Goal: Information Seeking & Learning: Find specific fact

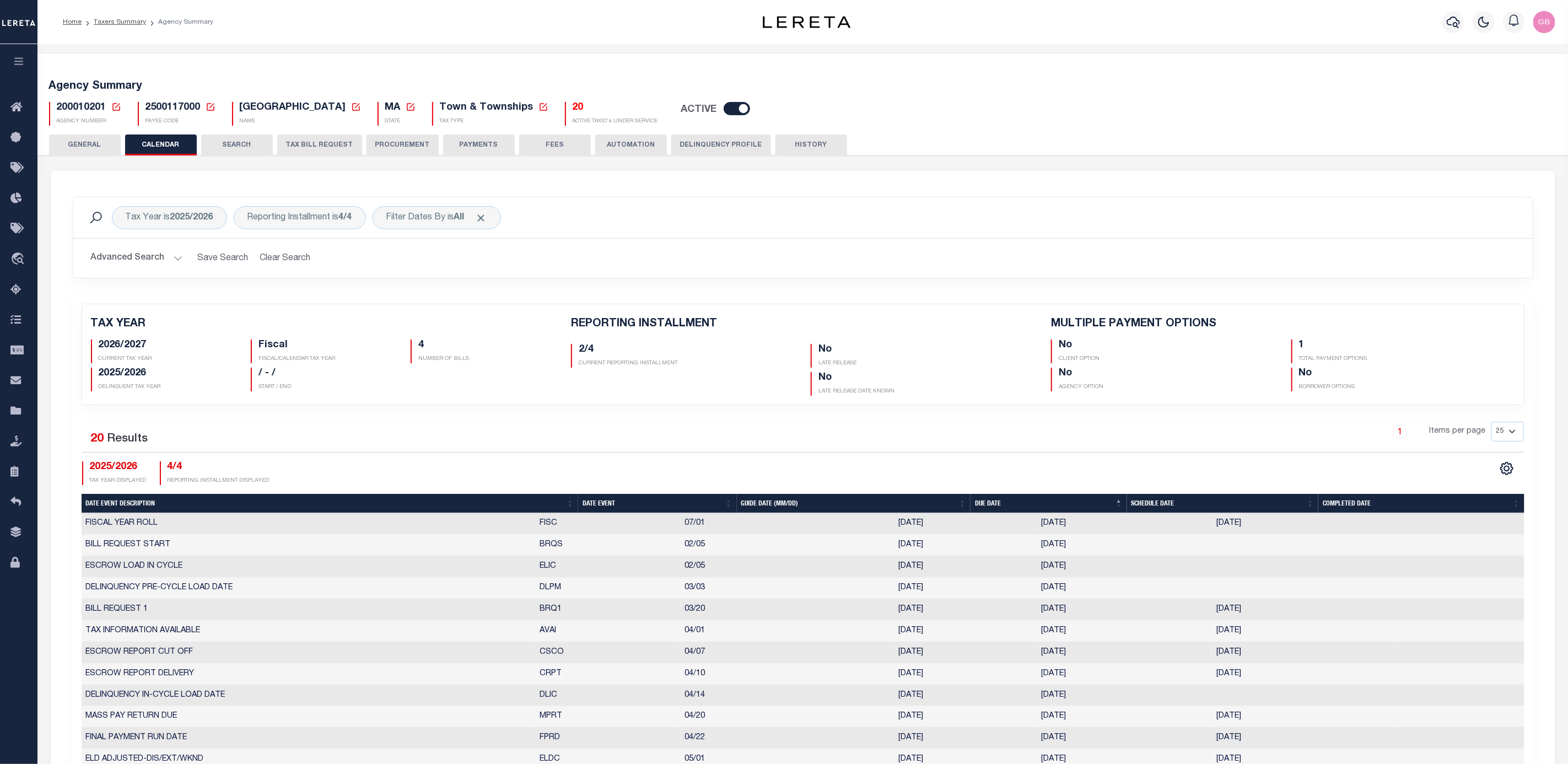
drag, startPoint x: 116, startPoint y: 103, endPoint x: 137, endPoint y: 124, distance: 29.7
click at [116, 103] on icon at bounding box center [116, 107] width 10 height 10
drag, startPoint x: 241, startPoint y: 143, endPoint x: 1112, endPoint y: 147, distance: 871.0
click at [241, 143] on input "Agency Number" at bounding box center [246, 146] width 221 height 22
type input "370060694"
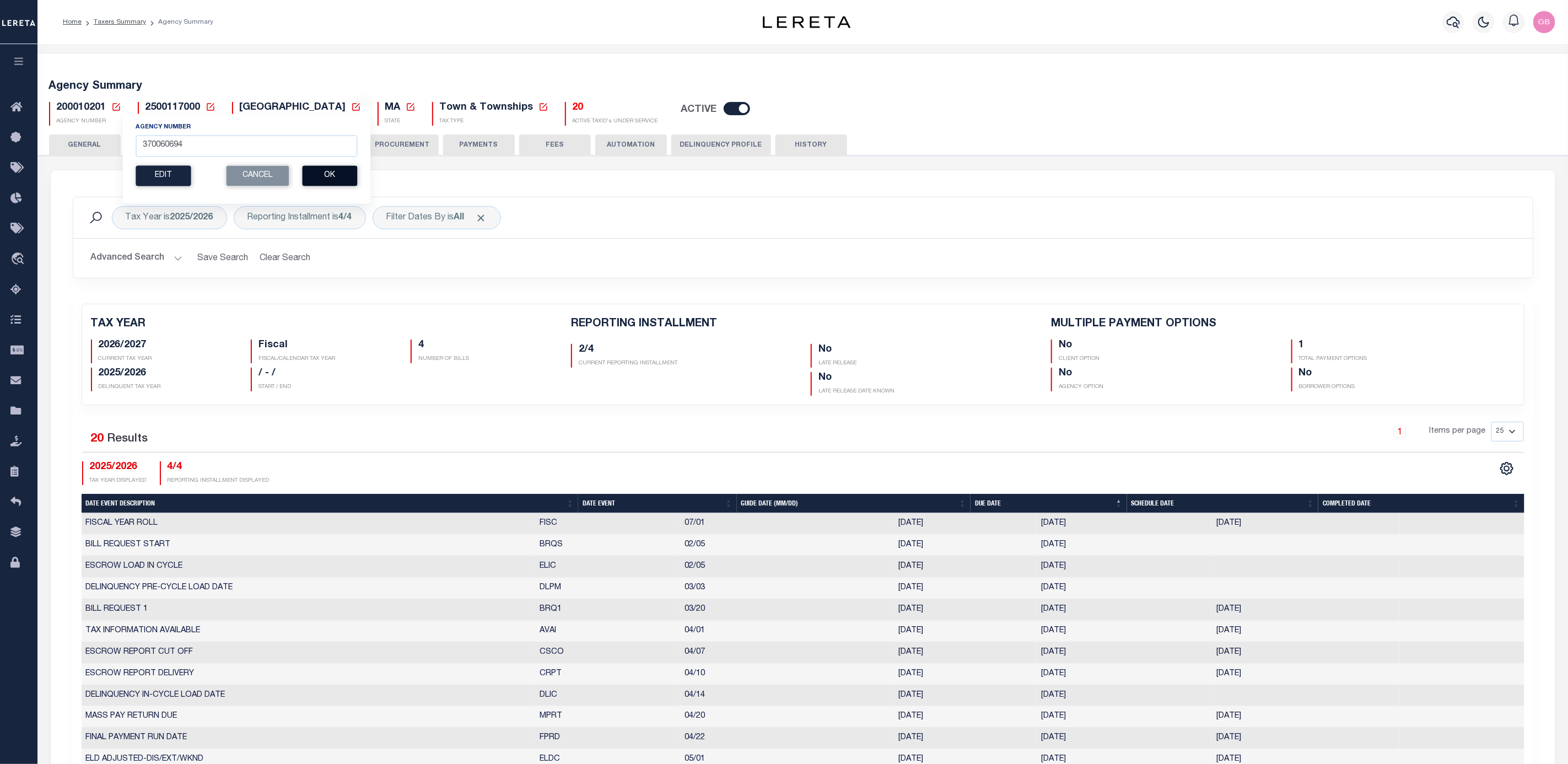
click at [340, 176] on button "Ok" at bounding box center [330, 176] width 55 height 20
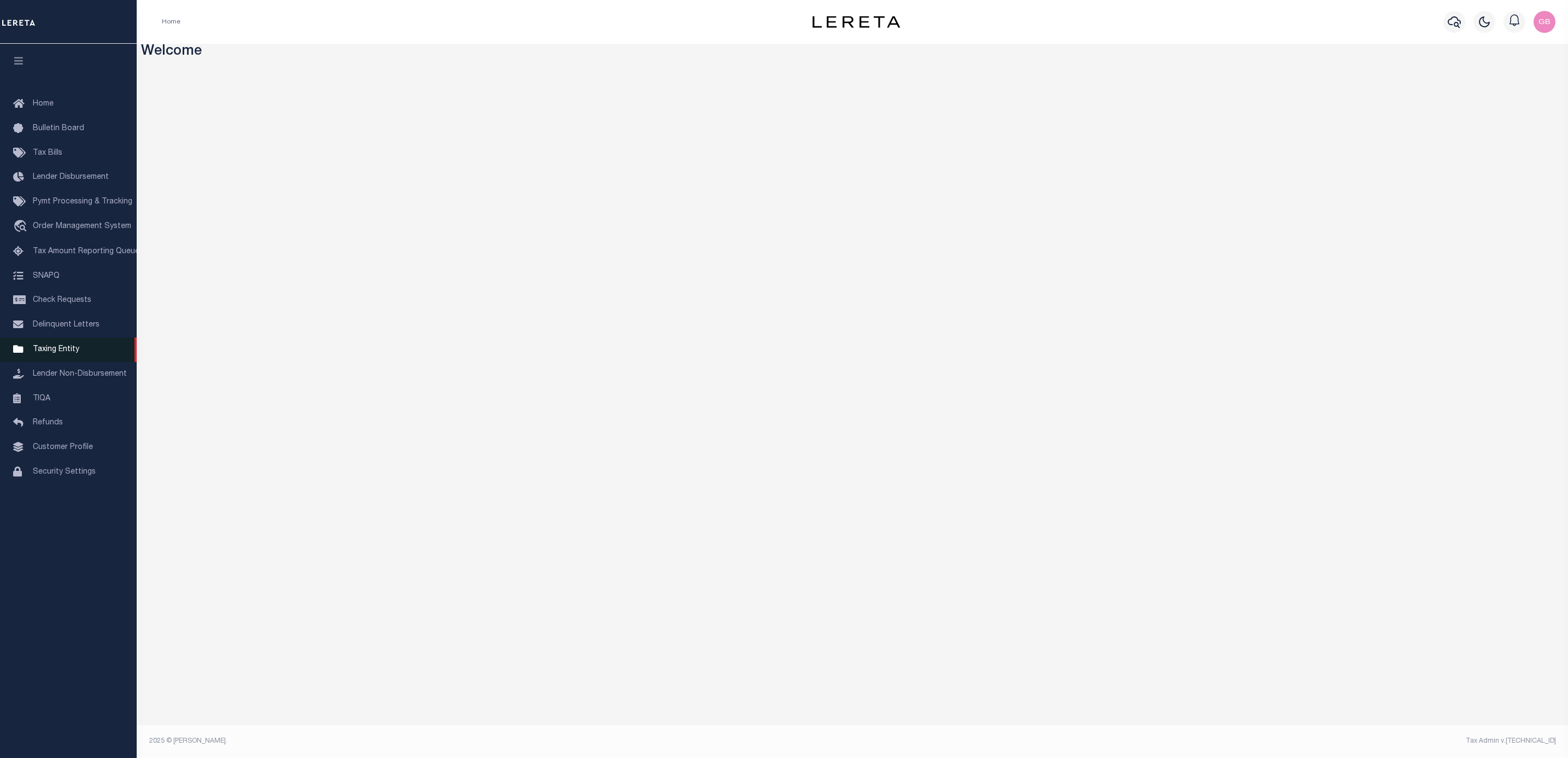
click at [68, 353] on span "Taxing Entity" at bounding box center [56, 349] width 47 height 8
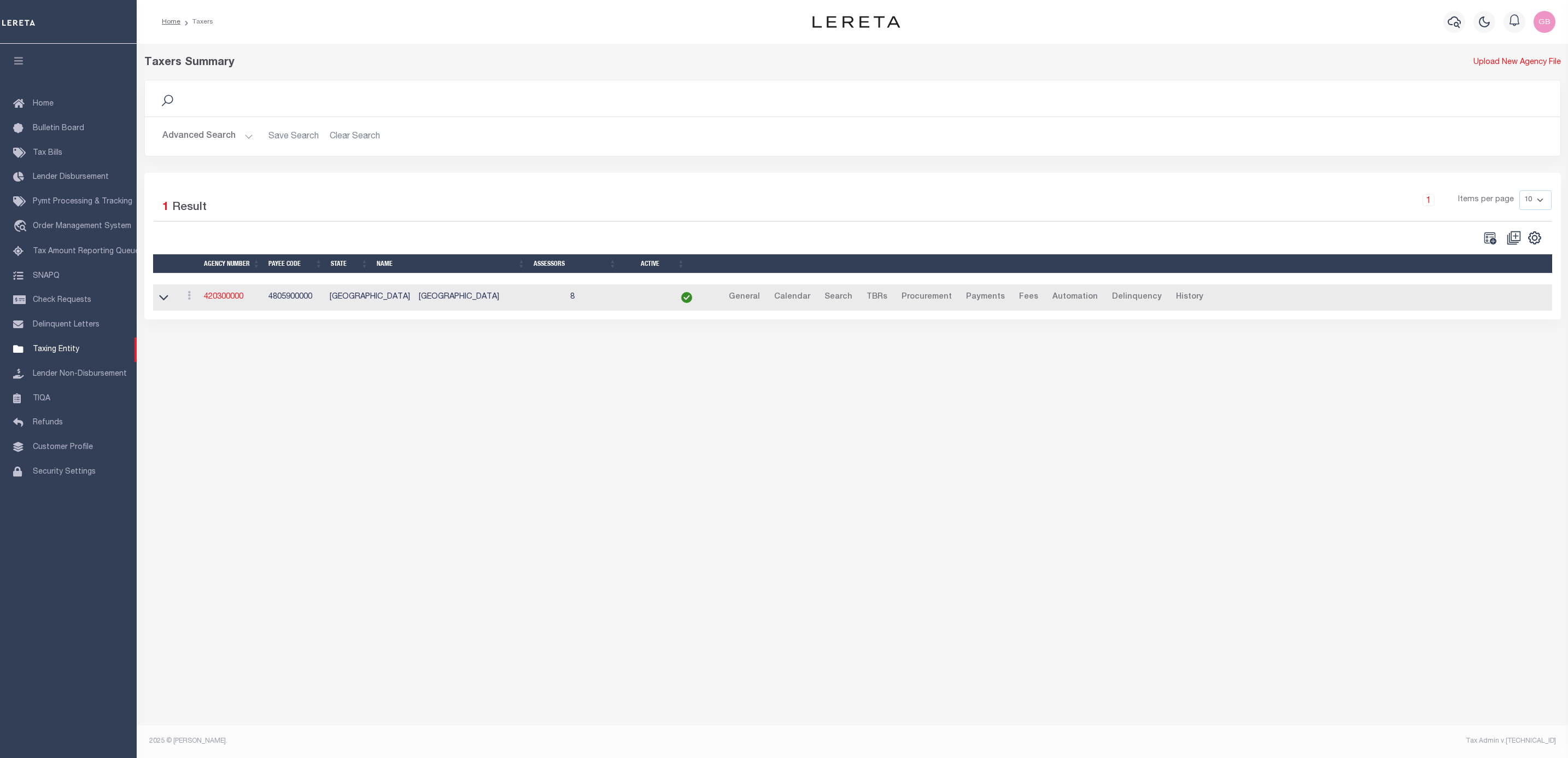
select select
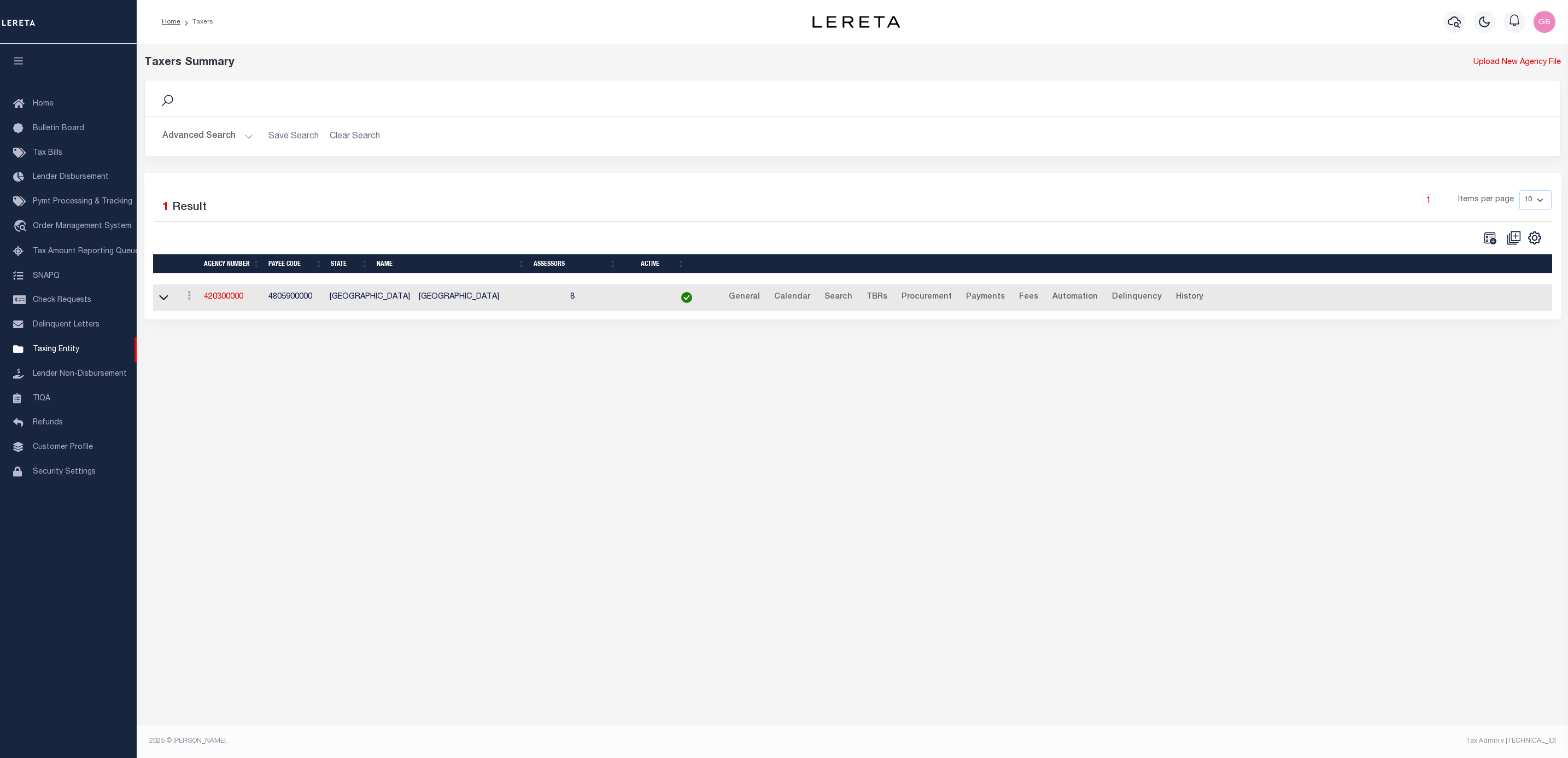
click at [233, 136] on button "Advanced Search" at bounding box center [208, 137] width 91 height 21
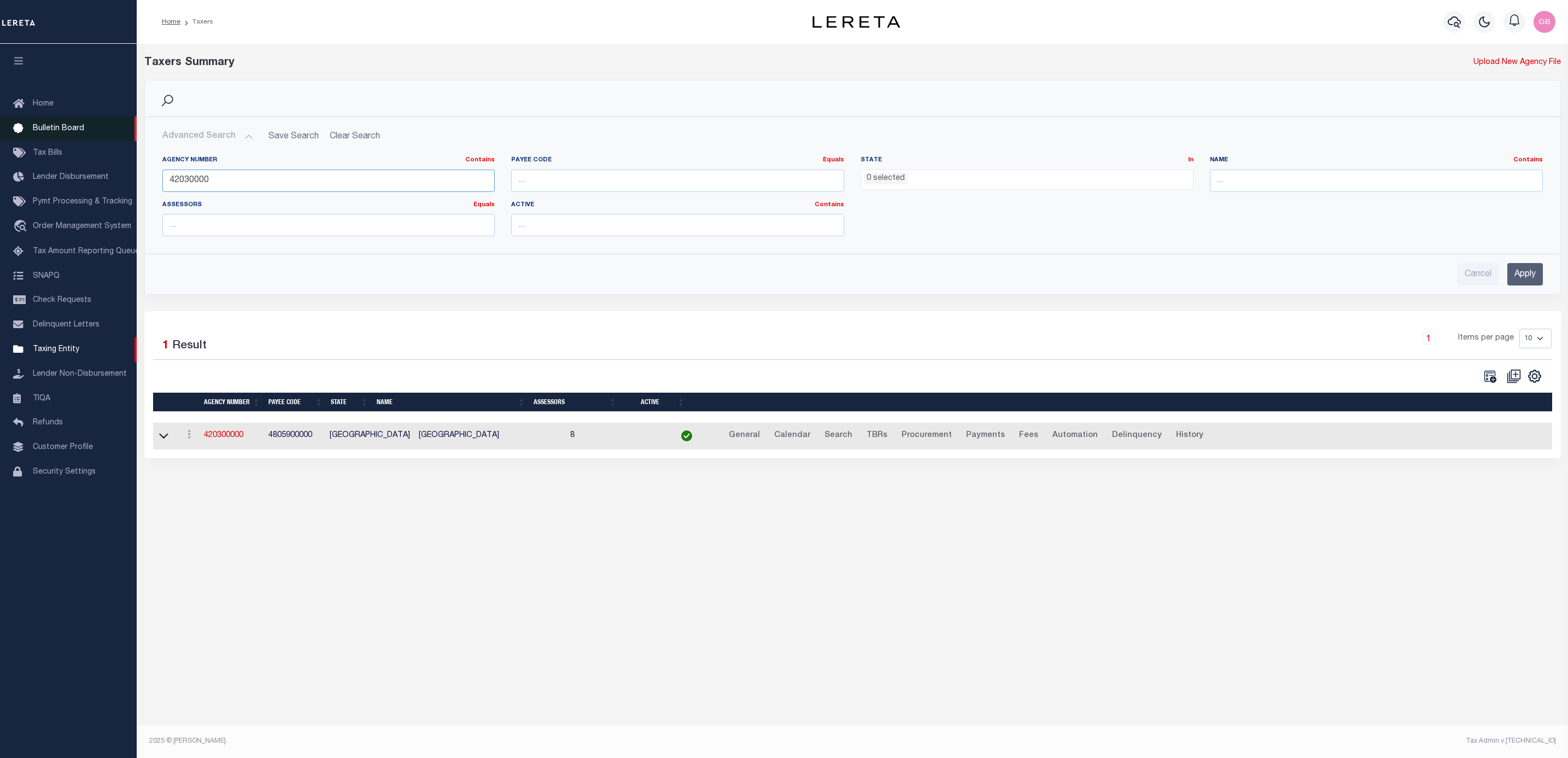
drag, startPoint x: 254, startPoint y: 174, endPoint x: 87, endPoint y: 135, distance: 171.5
click at [85, 173] on div "Home Taxers Profile" at bounding box center [784, 363] width 1568 height 726
type input "370060694"
click at [1526, 275] on input "Apply" at bounding box center [1525, 274] width 35 height 22
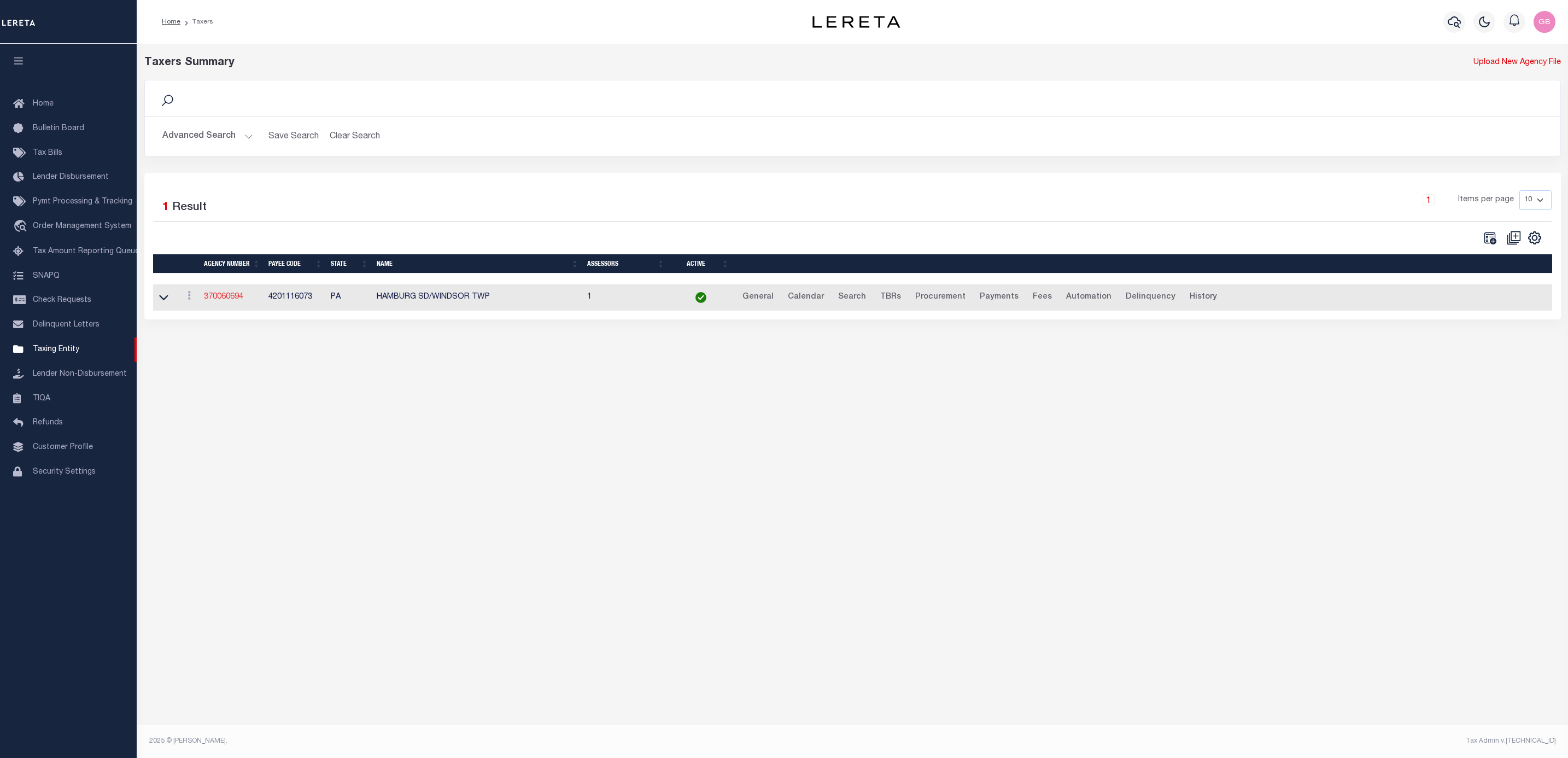
click at [222, 301] on link "370060694" at bounding box center [223, 297] width 39 height 8
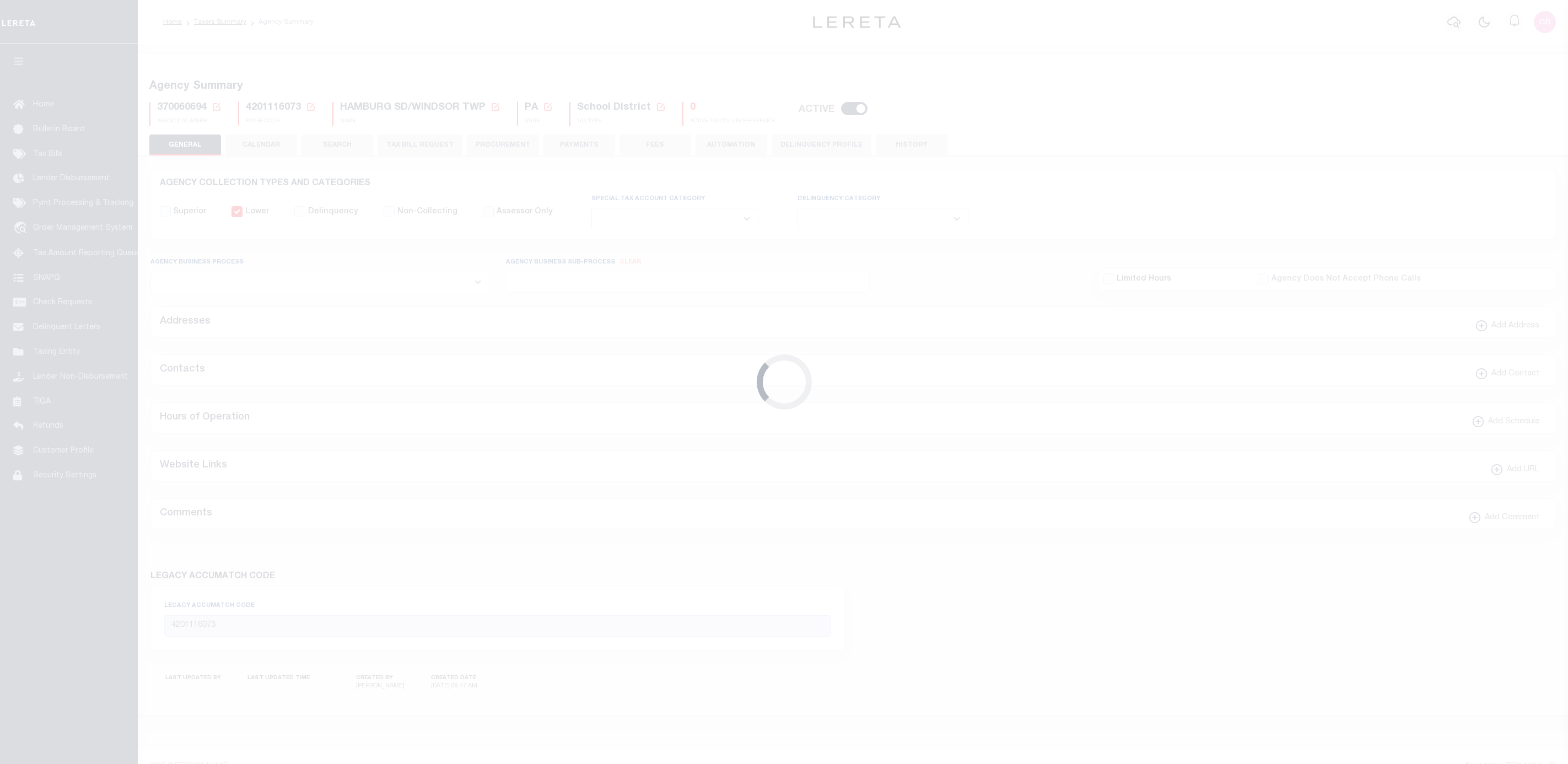
select select
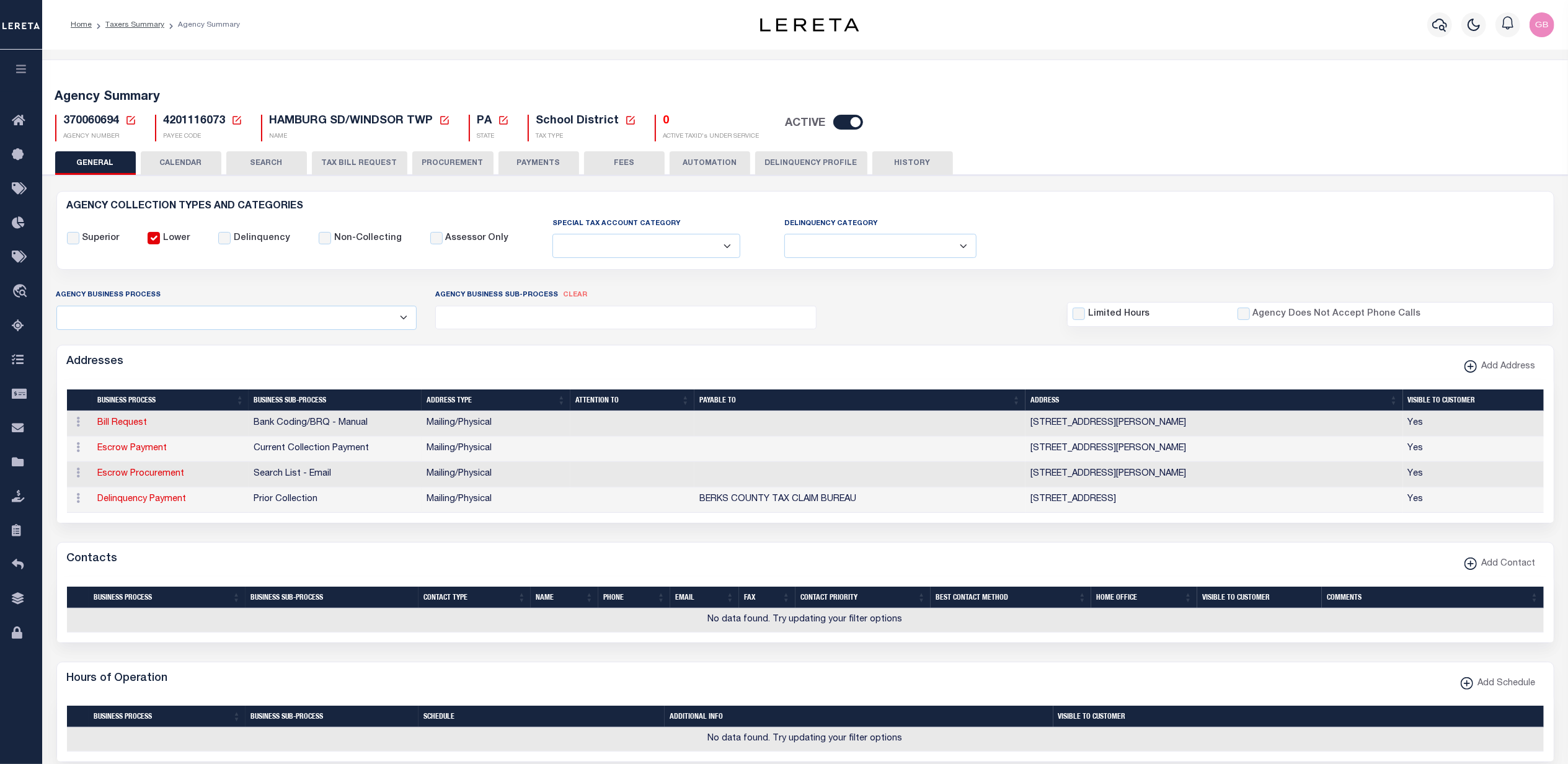
click at [184, 164] on button "CALENDAR" at bounding box center [181, 163] width 81 height 23
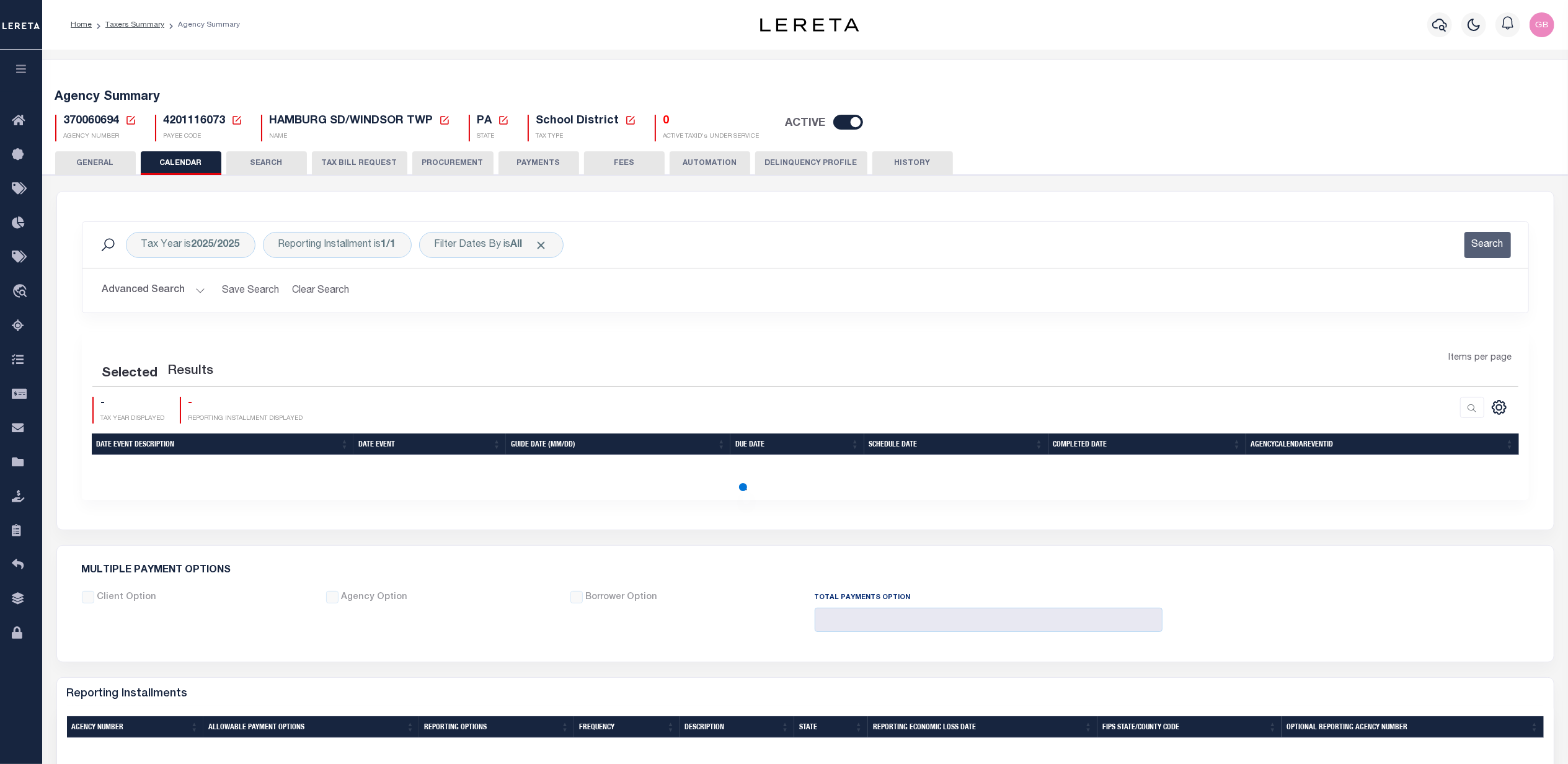
checkbox input "false"
type input "1"
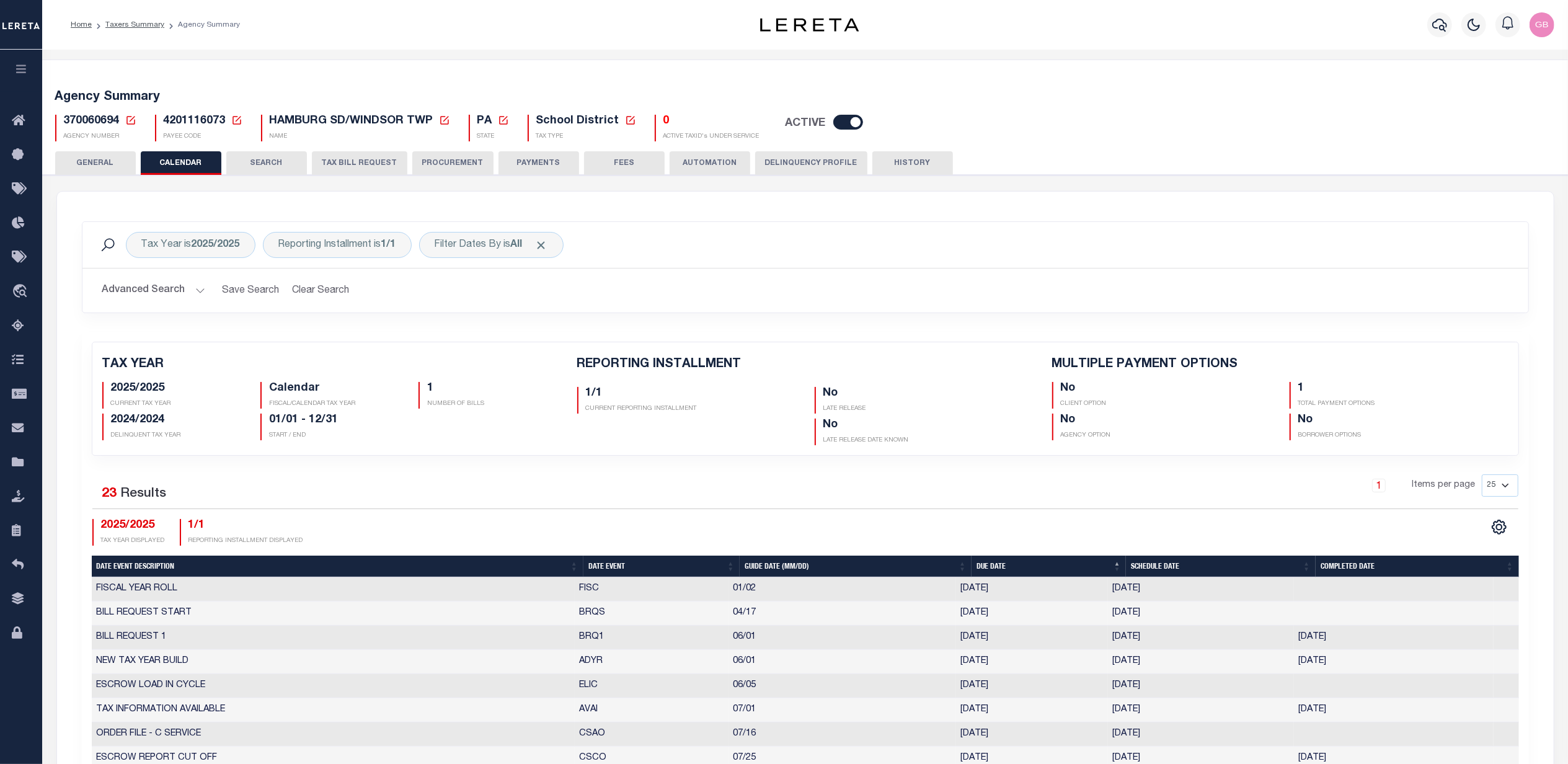
click at [131, 122] on icon at bounding box center [131, 120] width 11 height 11
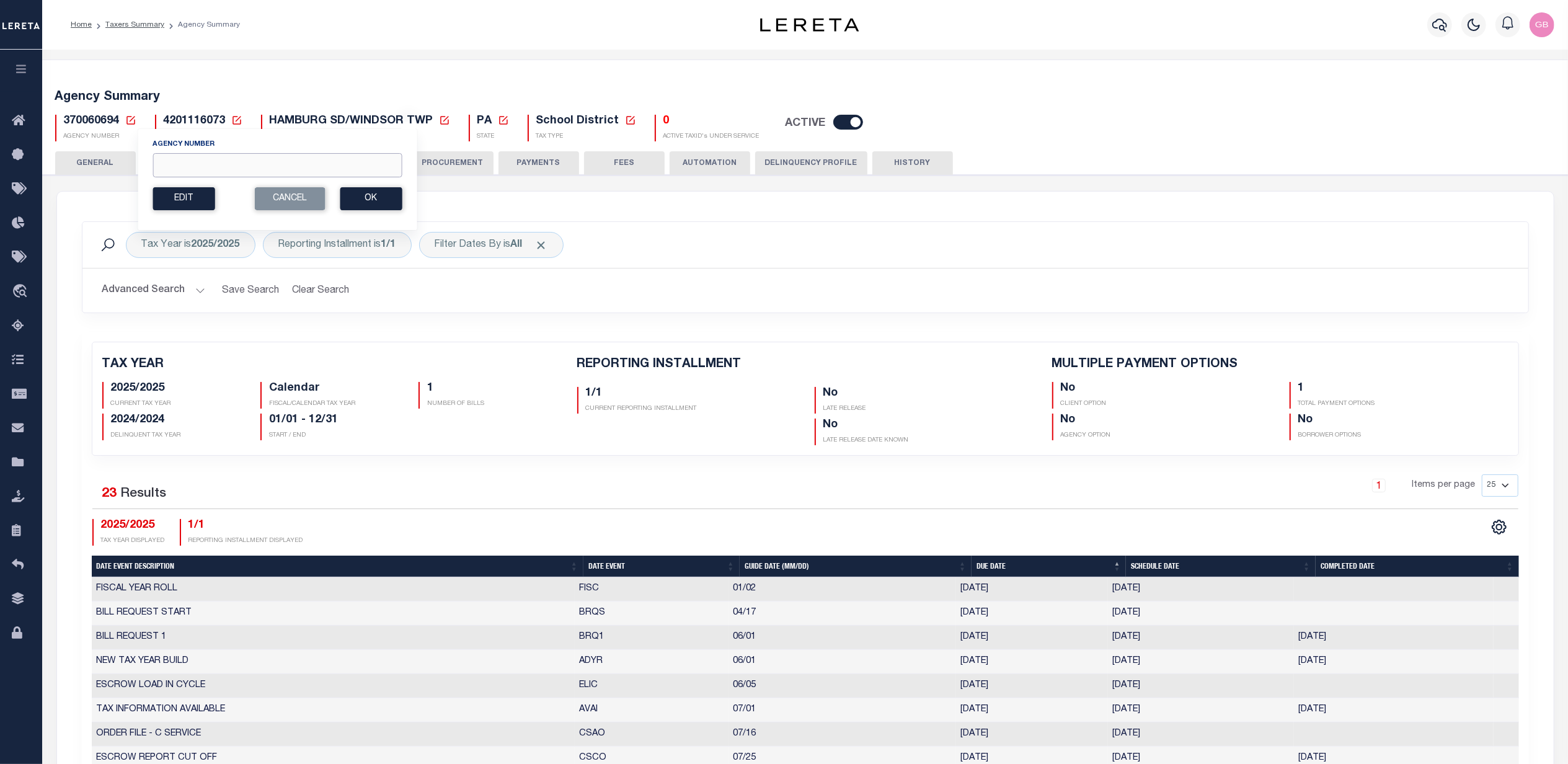
click at [232, 160] on input "Agency Number" at bounding box center [277, 165] width 249 height 24
type input "290050201"
click at [376, 198] on button "Ok" at bounding box center [371, 198] width 62 height 23
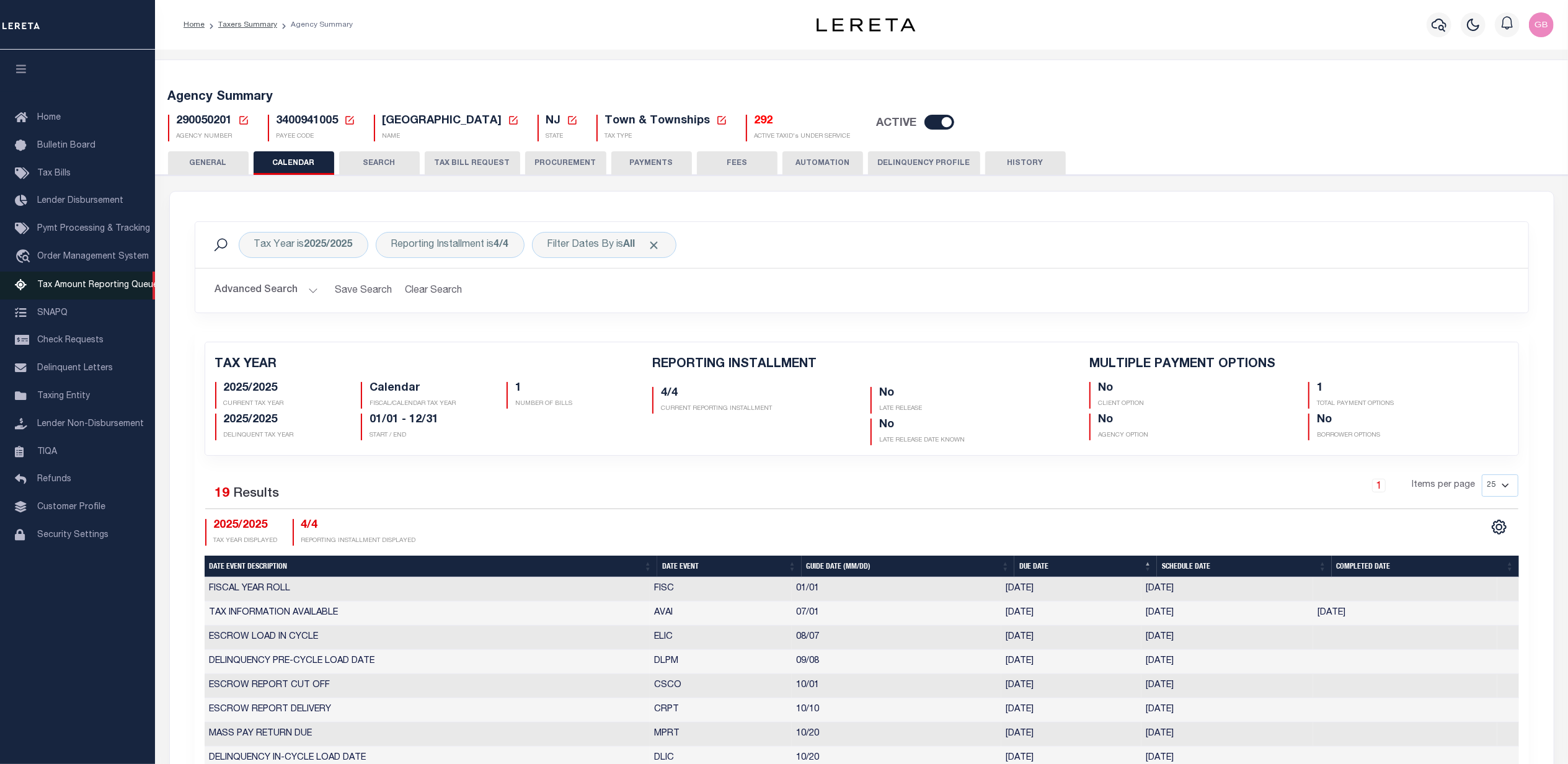
click at [102, 288] on span "Tax Amount Reporting Queue" at bounding box center [97, 285] width 121 height 9
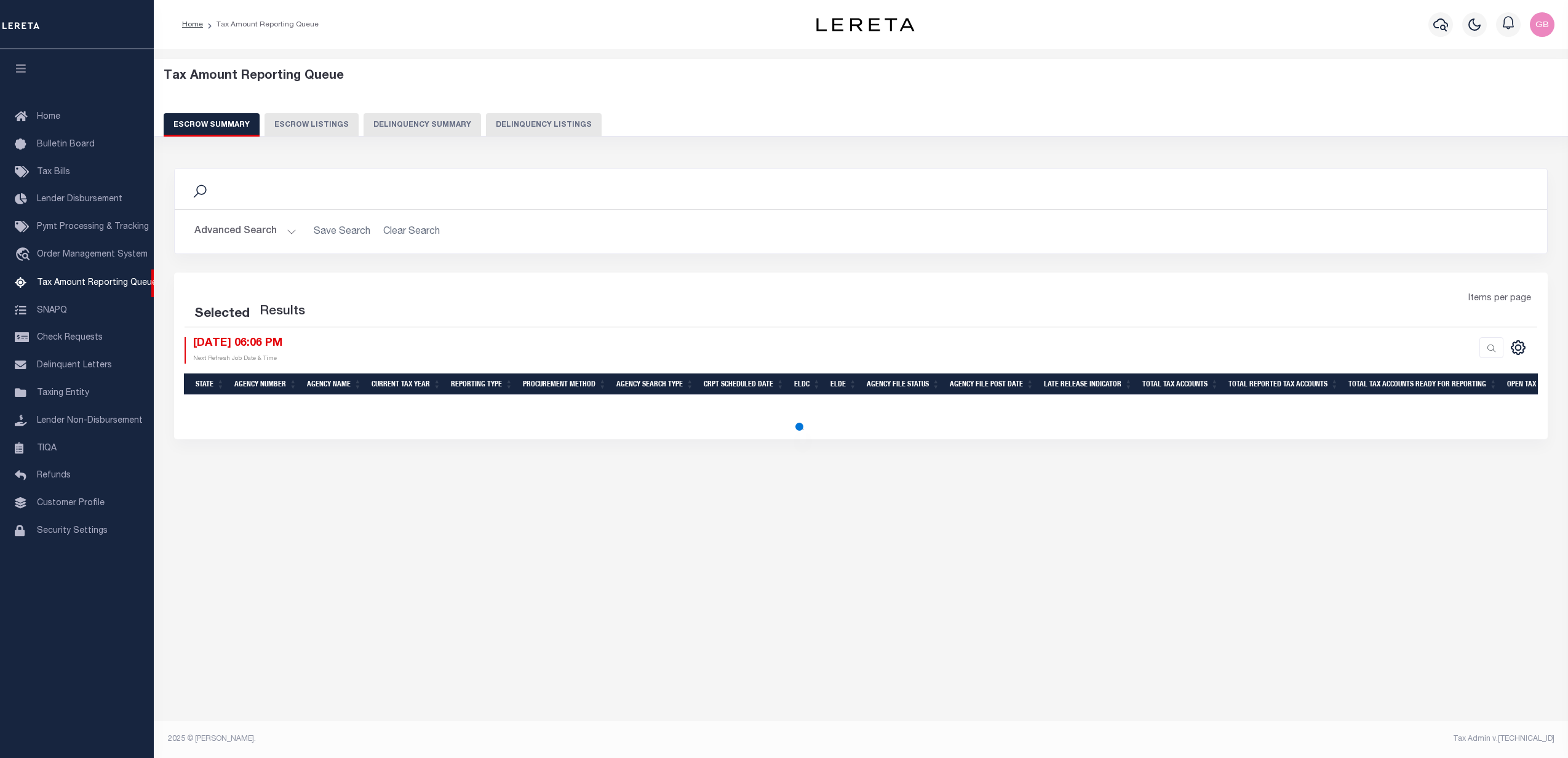
select select
select select "100"
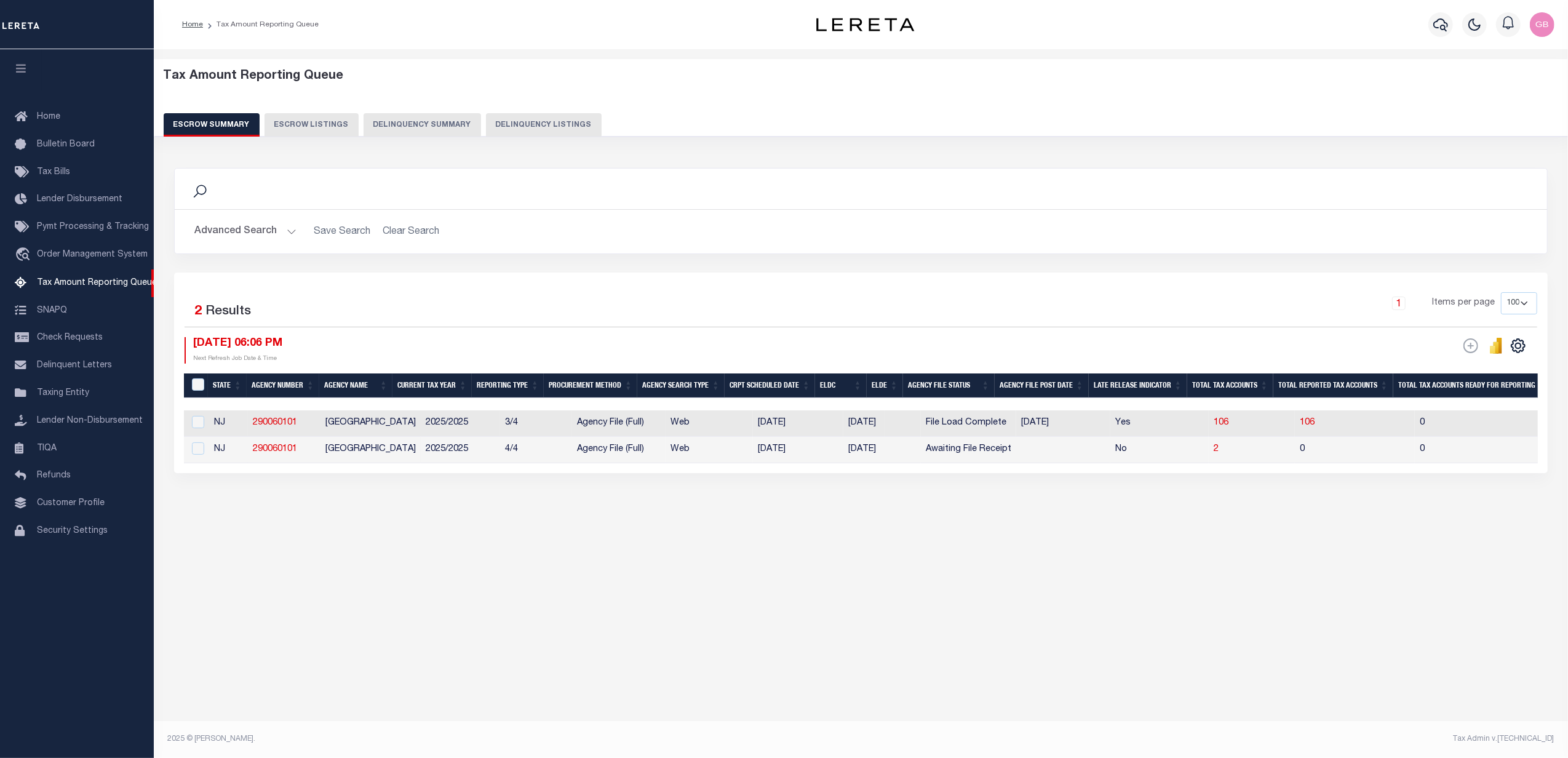
click at [293, 234] on button "Advanced Search" at bounding box center [245, 231] width 102 height 24
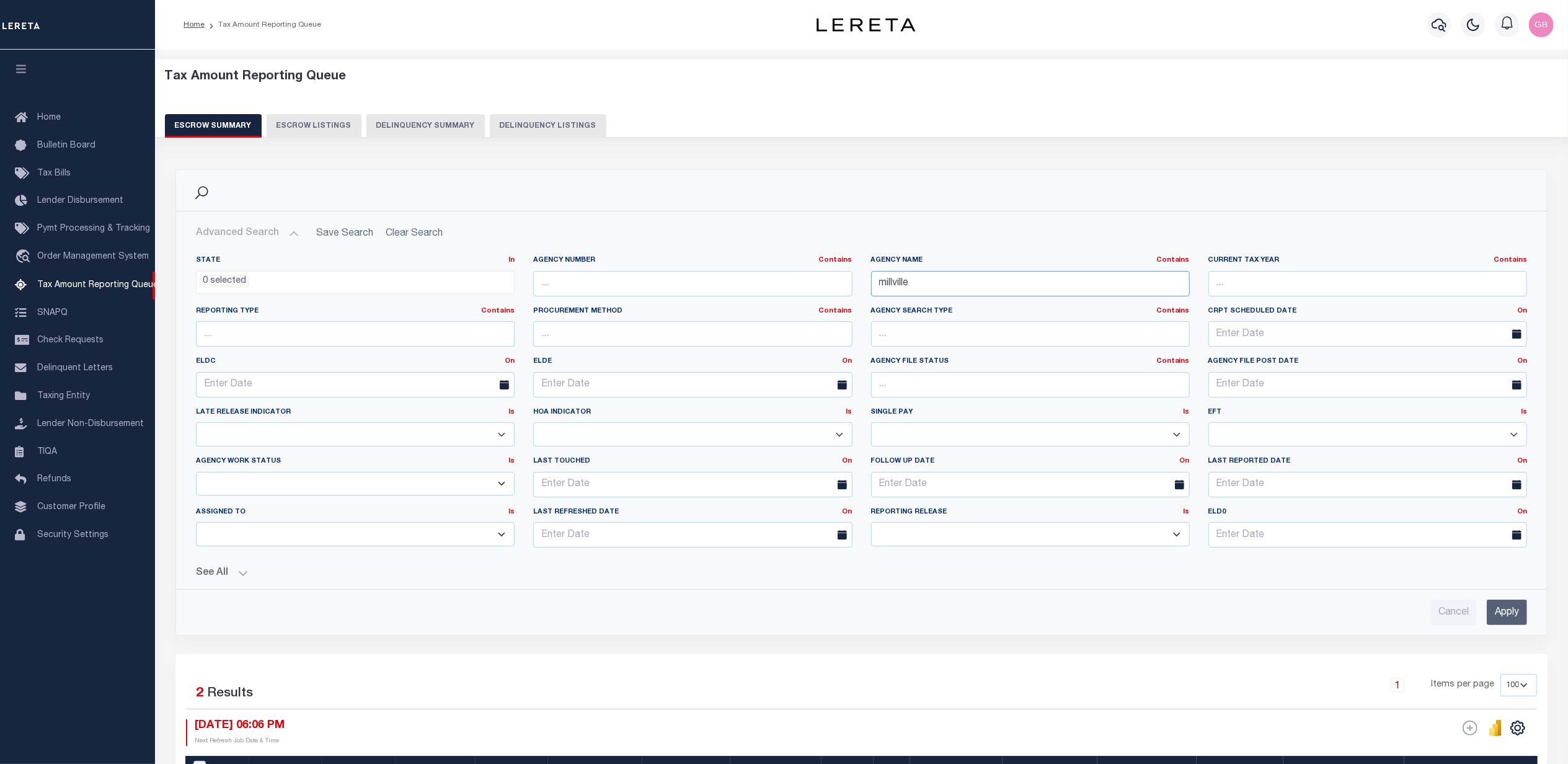
drag, startPoint x: 817, startPoint y: 284, endPoint x: 769, endPoint y: 284, distance: 48.0
click at [769, 284] on div "State In In AK AL AR AZ CA CO CT DC DE FL GA GU HI IA ID IL IN KS KY LA MA MD M…" at bounding box center [861, 406] width 1350 height 302
click at [281, 275] on ul "0 selected" at bounding box center [355, 279] width 318 height 17
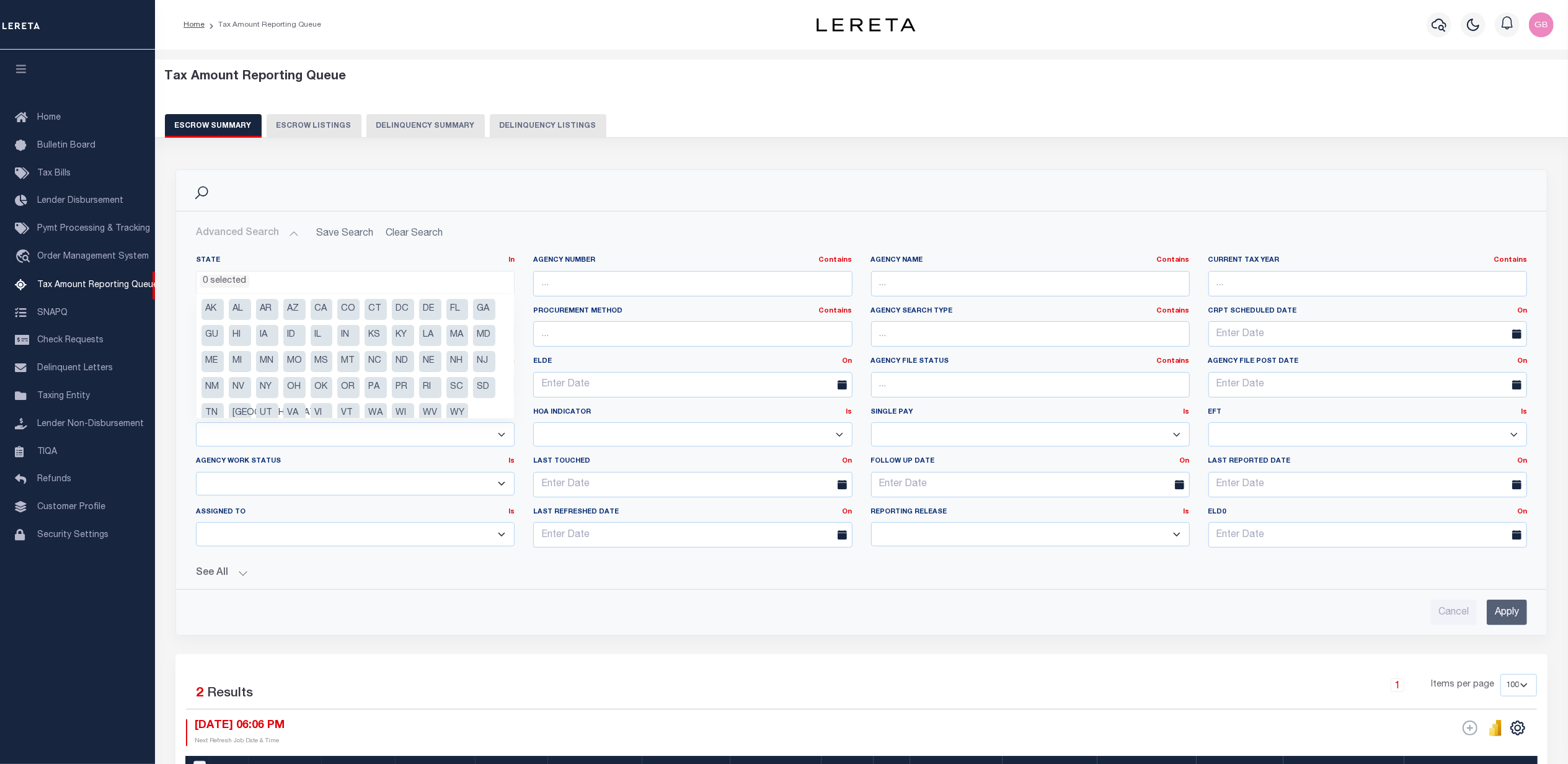
click at [264, 387] on li "NY" at bounding box center [267, 387] width 23 height 21
select select "NY"
click at [584, 286] on input "text" at bounding box center [693, 283] width 318 height 25
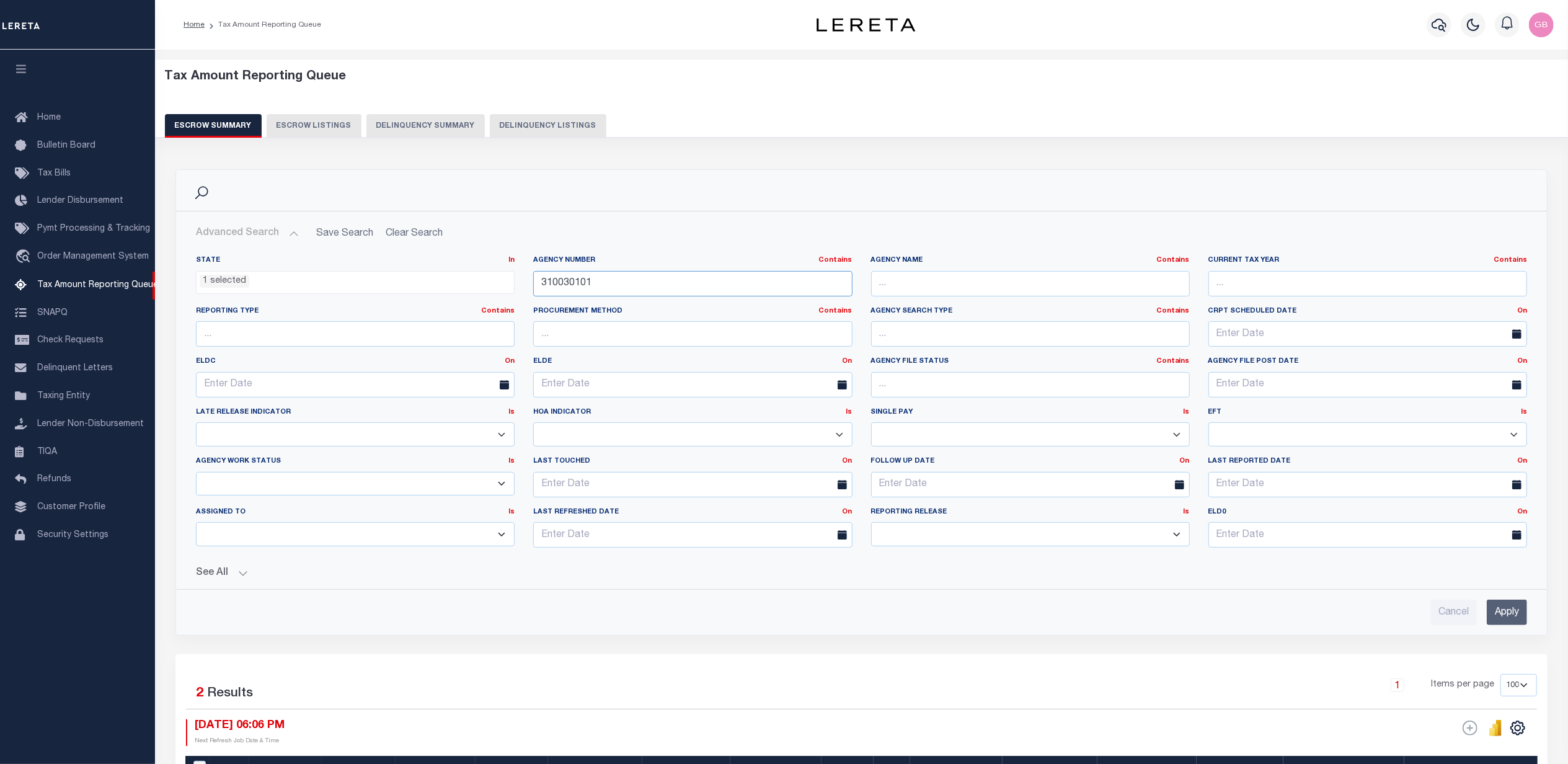
type input "310030101"
click at [1504, 616] on input "Apply" at bounding box center [1507, 612] width 40 height 25
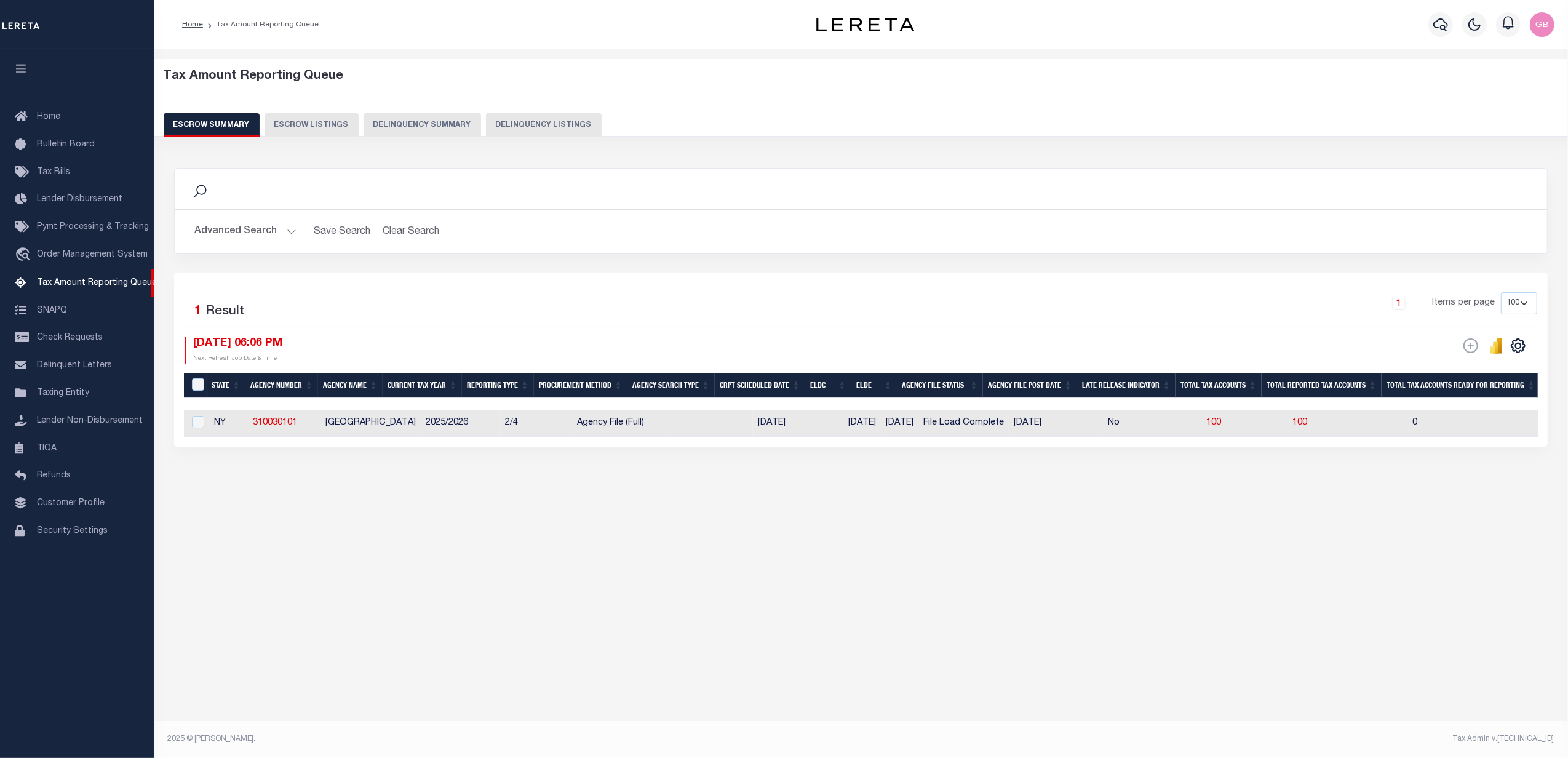
click at [1290, 419] on td "100" at bounding box center [1347, 423] width 120 height 27
checkbox input "true"
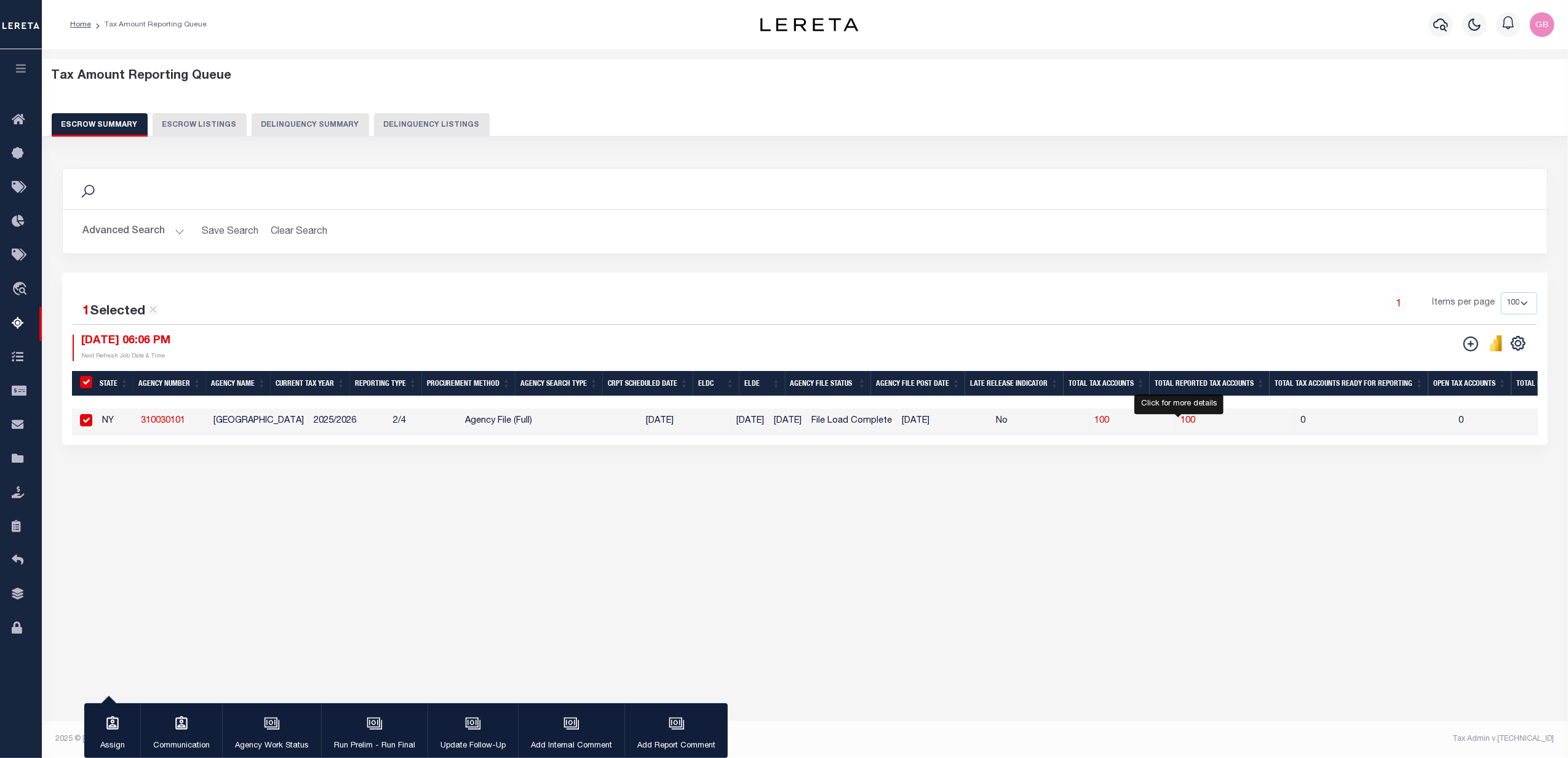
click at [1180, 420] on span "100" at bounding box center [1187, 420] width 15 height 9
select select "100"
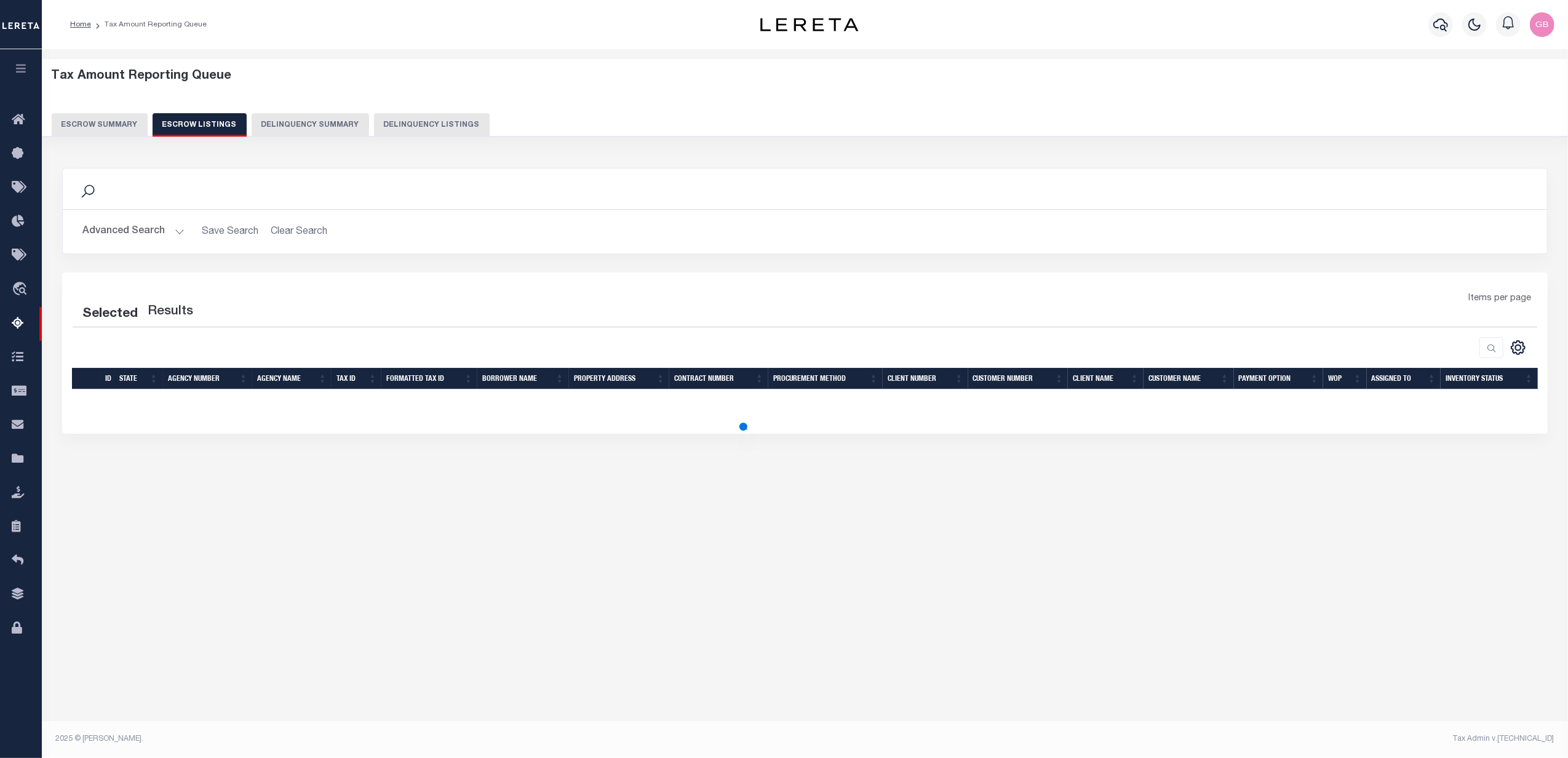
select select "100"
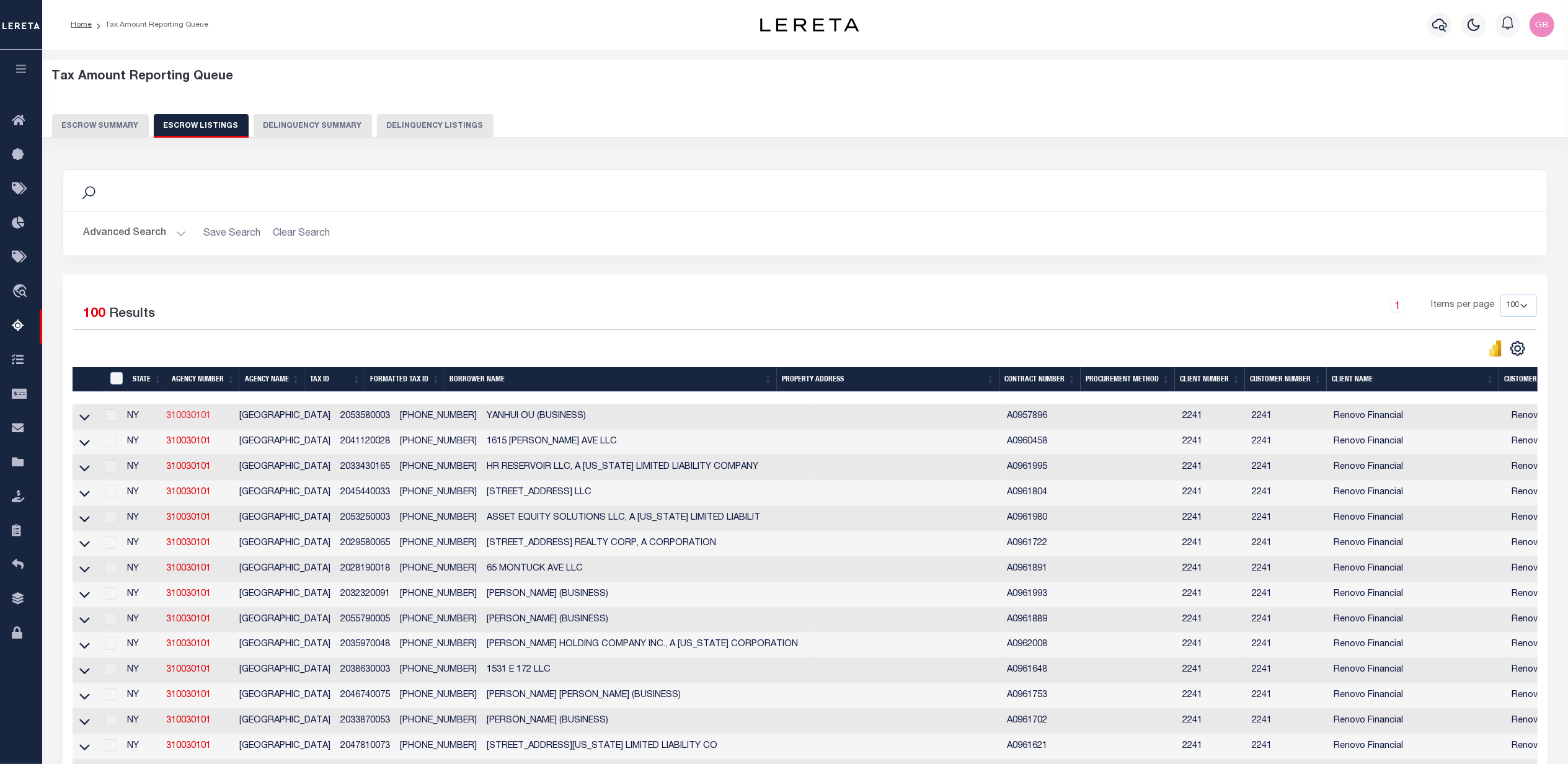
click at [192, 418] on link "310030101" at bounding box center [188, 416] width 44 height 9
click at [85, 419] on icon at bounding box center [84, 417] width 10 height 13
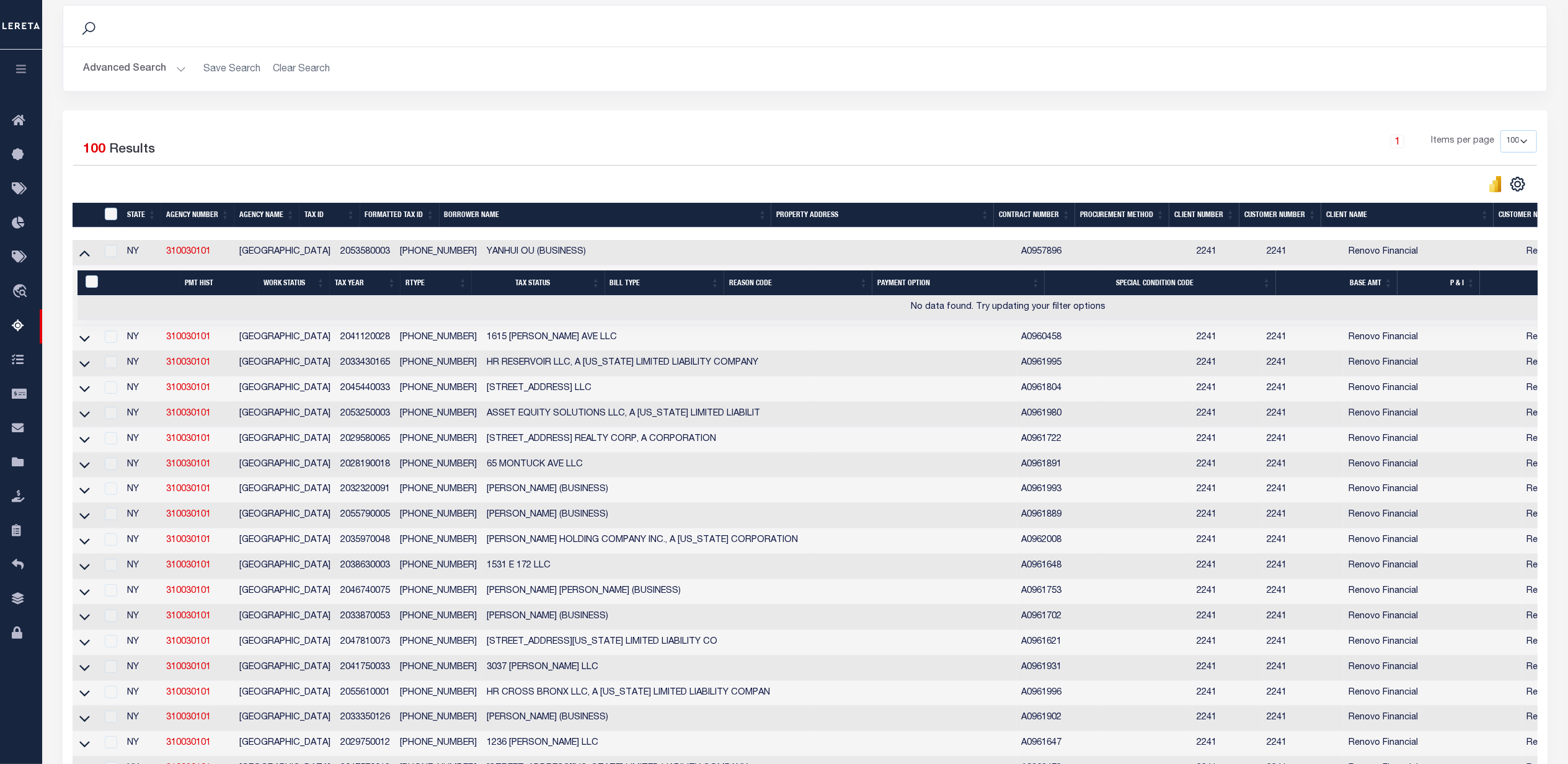
scroll to position [165, 0]
click at [83, 340] on icon at bounding box center [84, 338] width 10 height 13
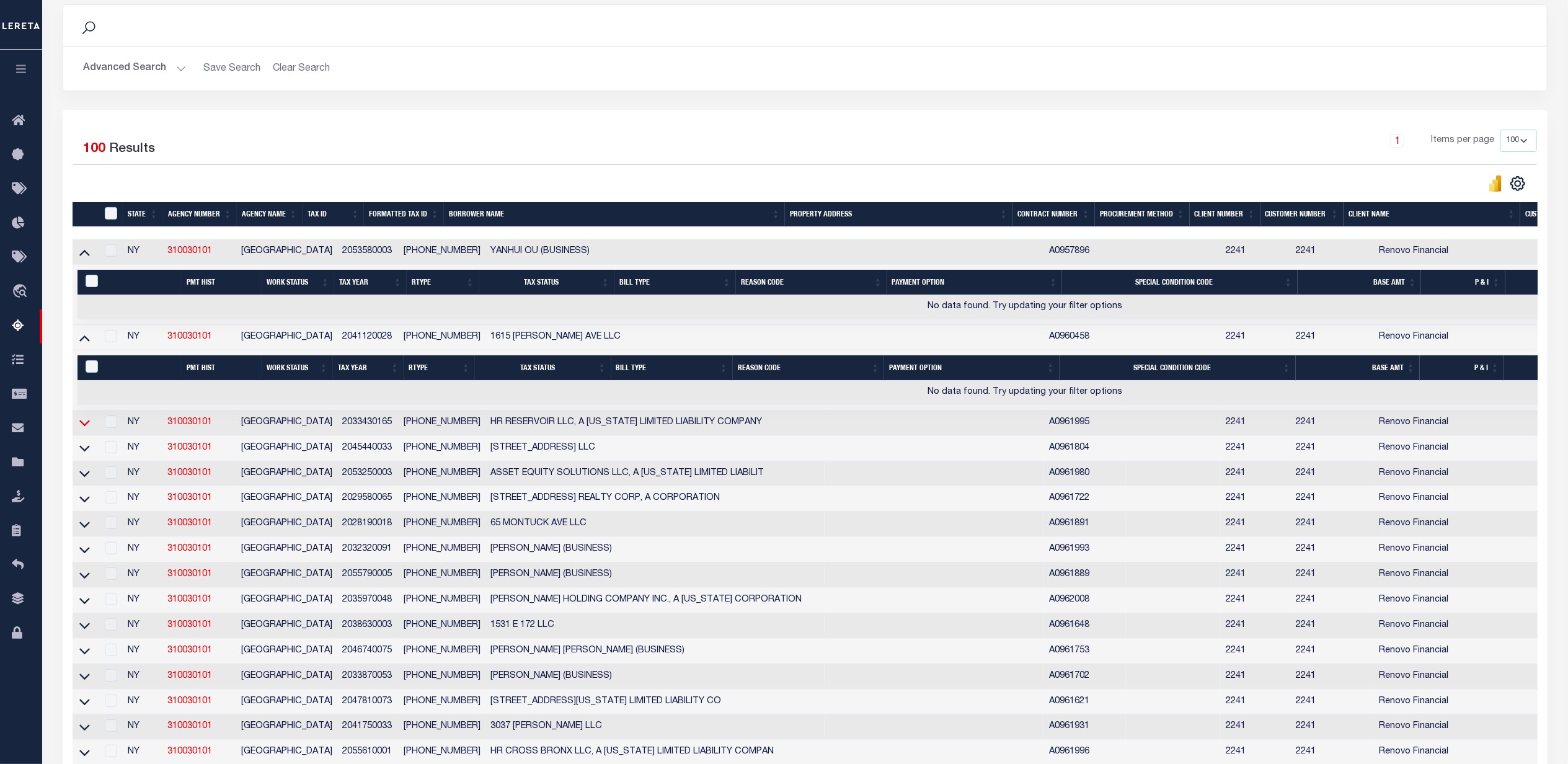
click at [87, 427] on icon at bounding box center [84, 422] width 10 height 13
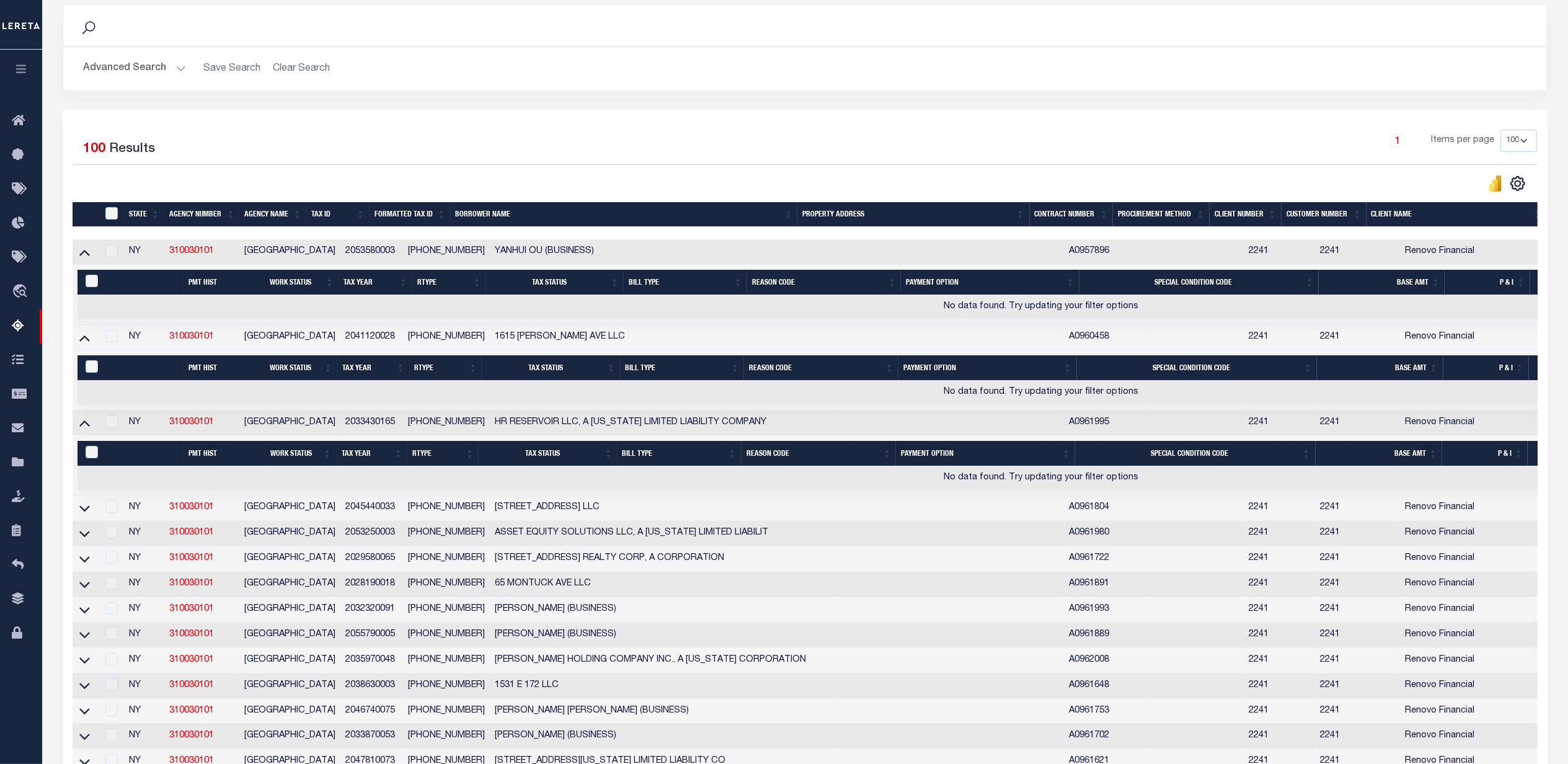
drag, startPoint x: 1140, startPoint y: 233, endPoint x: 1539, endPoint y: 208, distance: 399.8
click at [1192, 227] on th "Procurement Method" at bounding box center [1161, 214] width 97 height 25
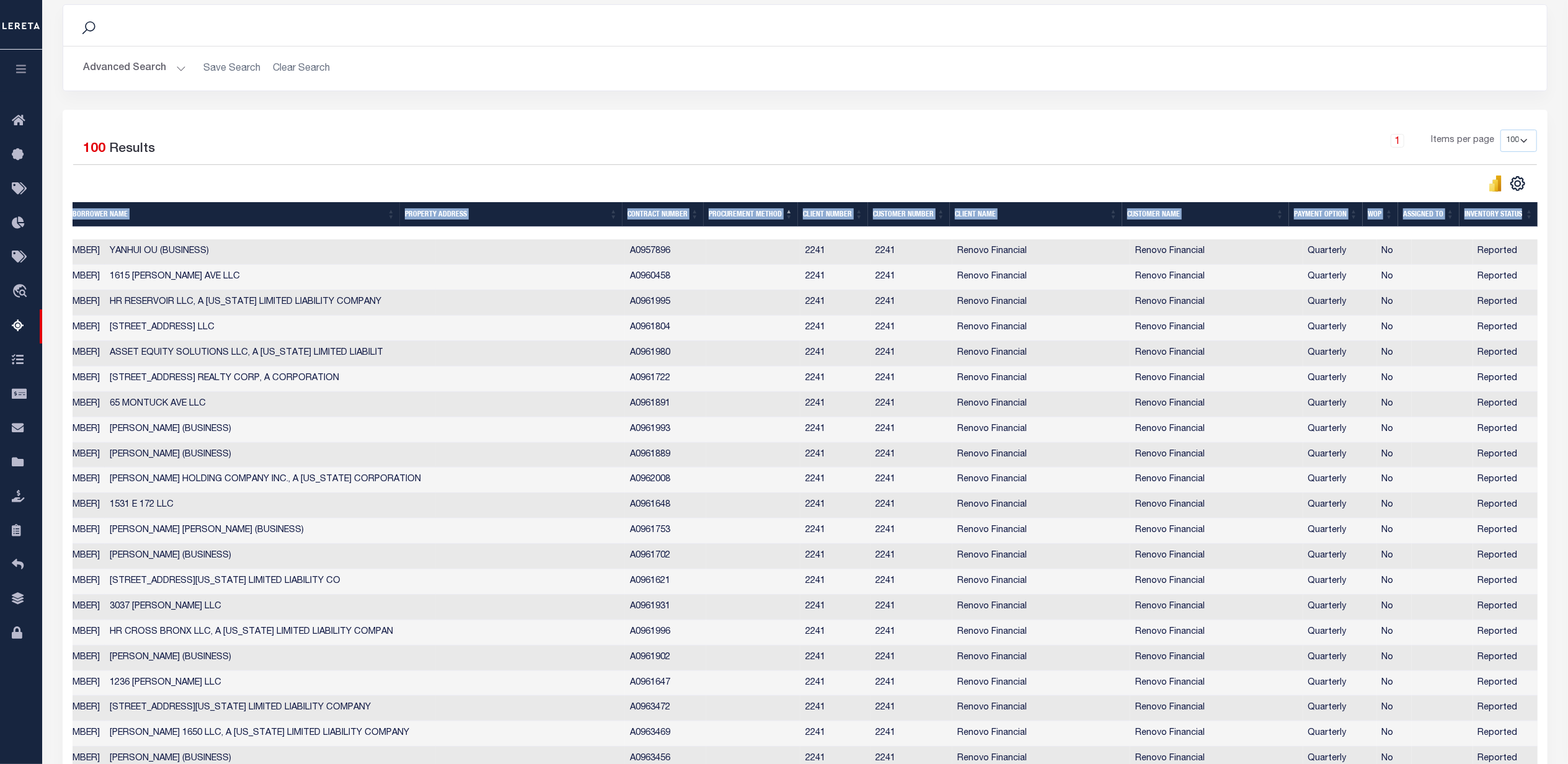
scroll to position [0, 377]
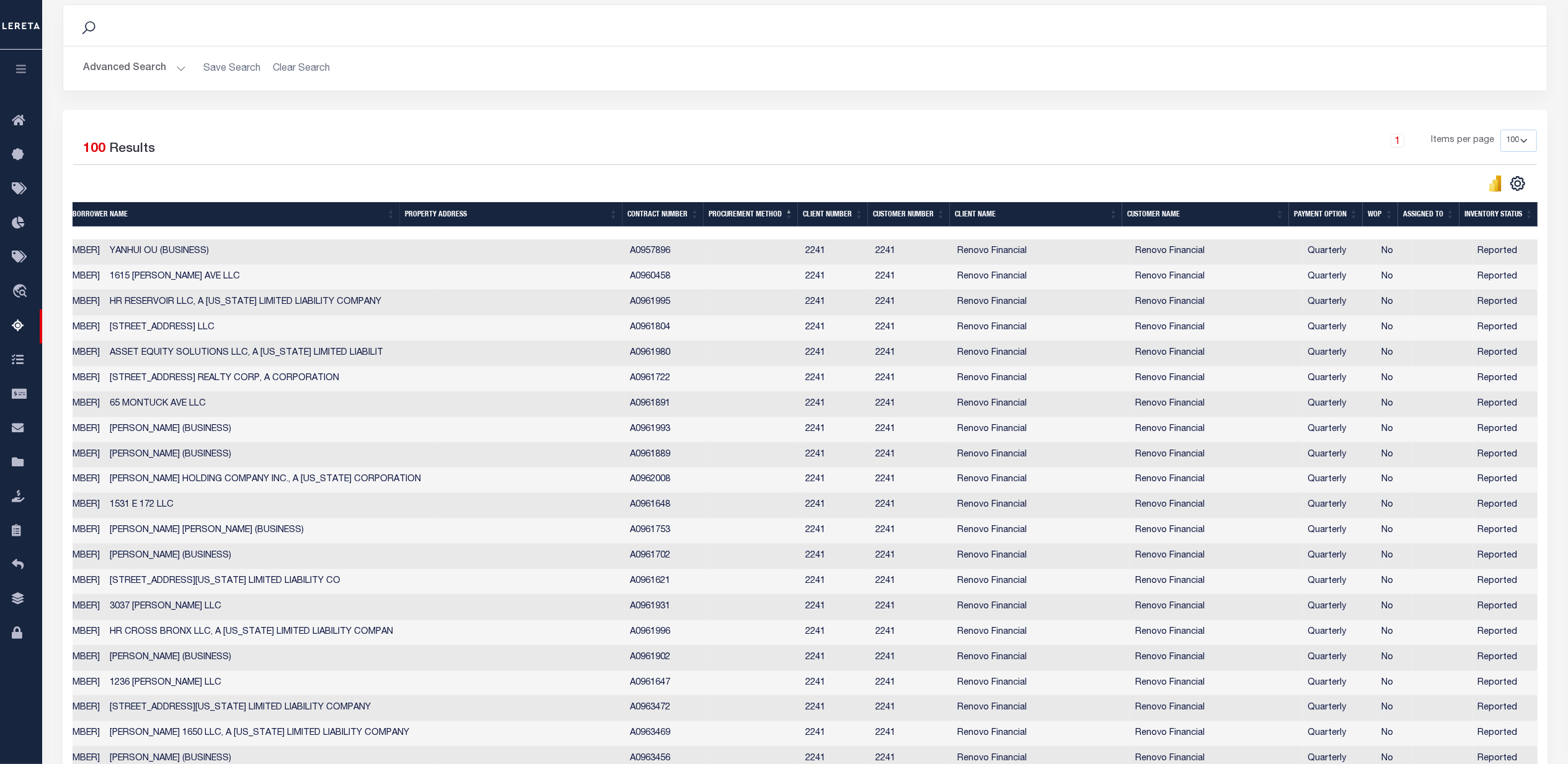
click at [1339, 403] on td "Quarterly" at bounding box center [1340, 404] width 74 height 25
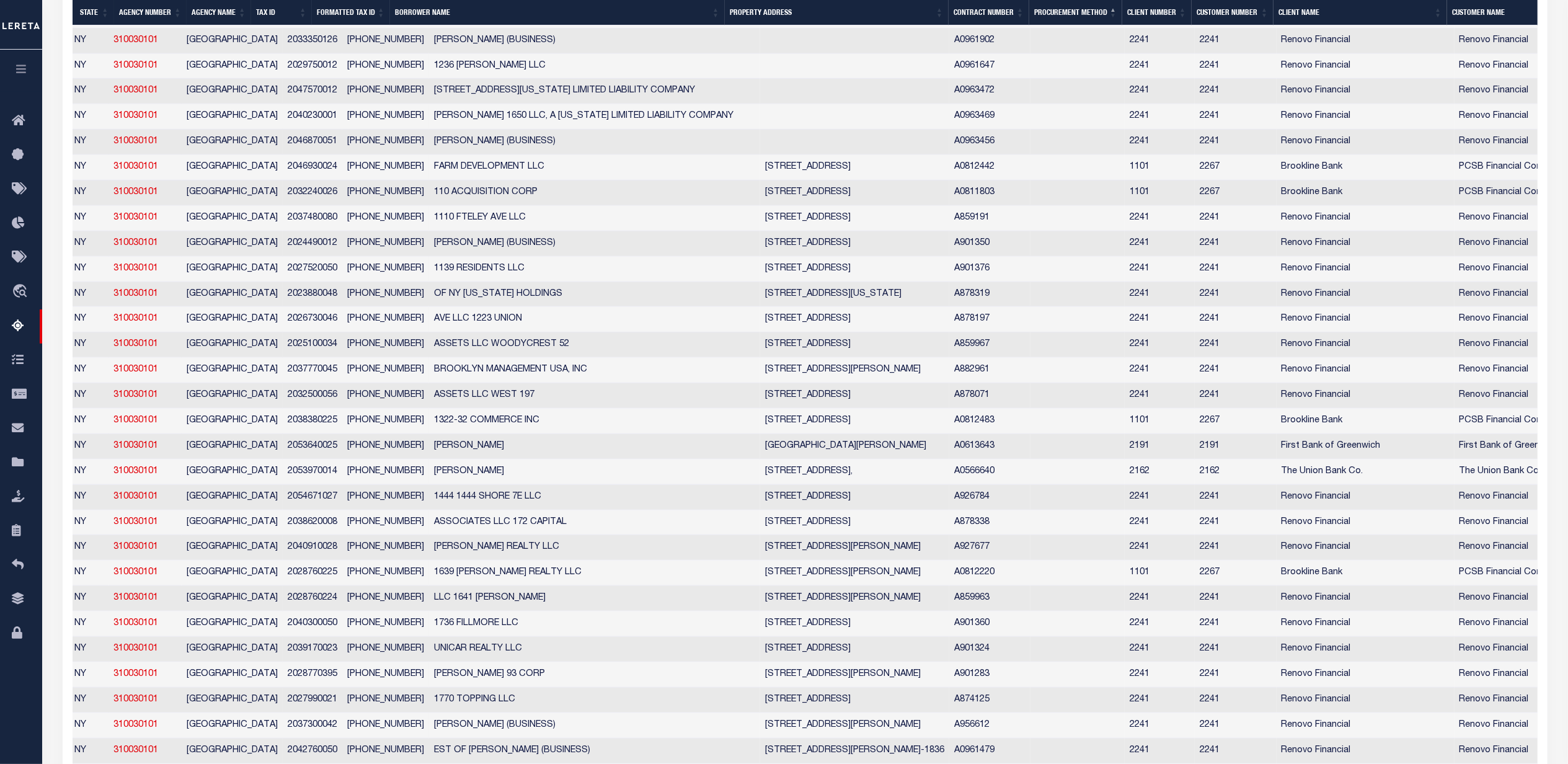
scroll to position [0, 0]
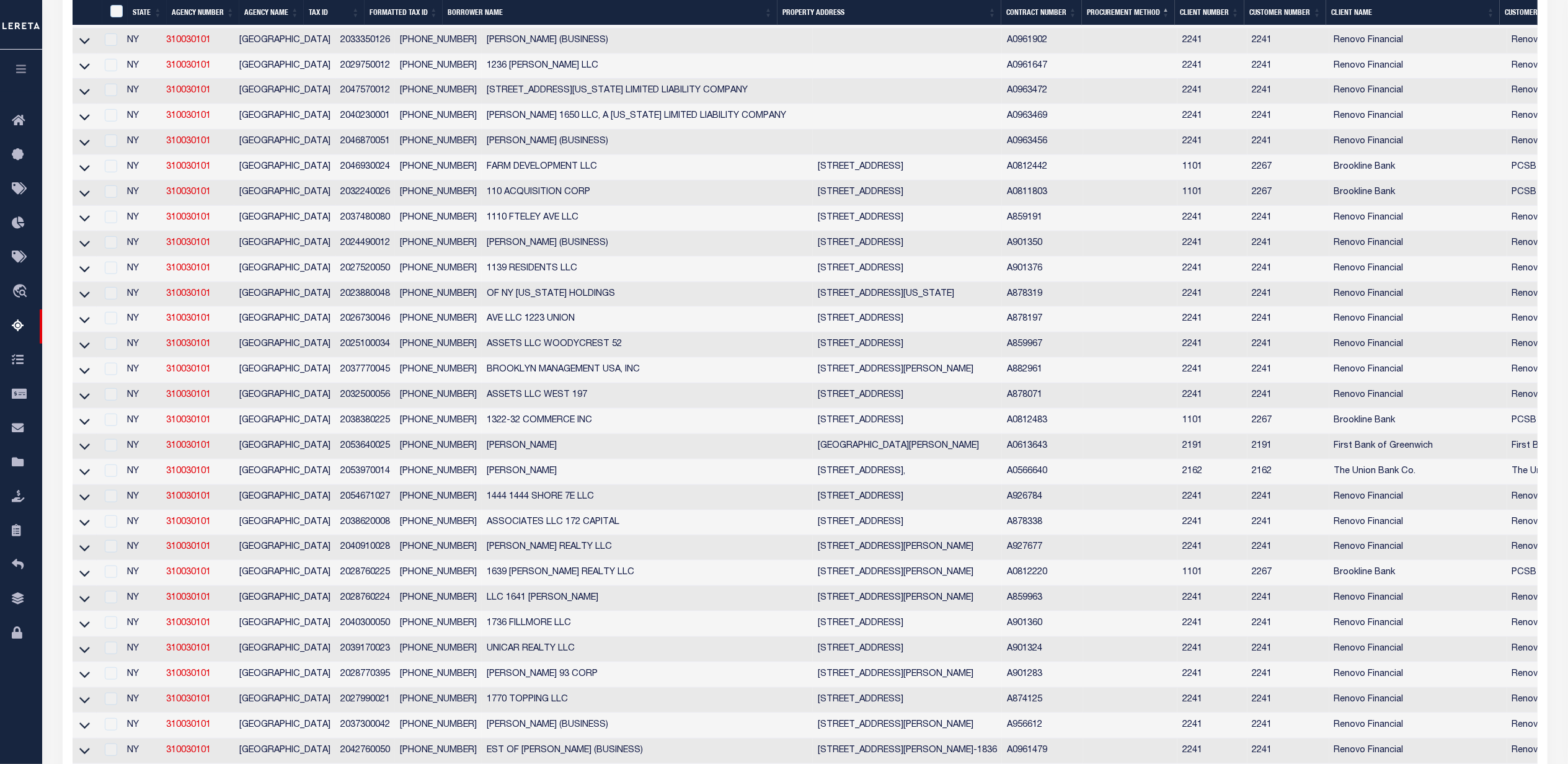
drag, startPoint x: 87, startPoint y: 241, endPoint x: 887, endPoint y: 239, distance: 800.0
click at [87, 222] on icon at bounding box center [84, 218] width 10 height 6
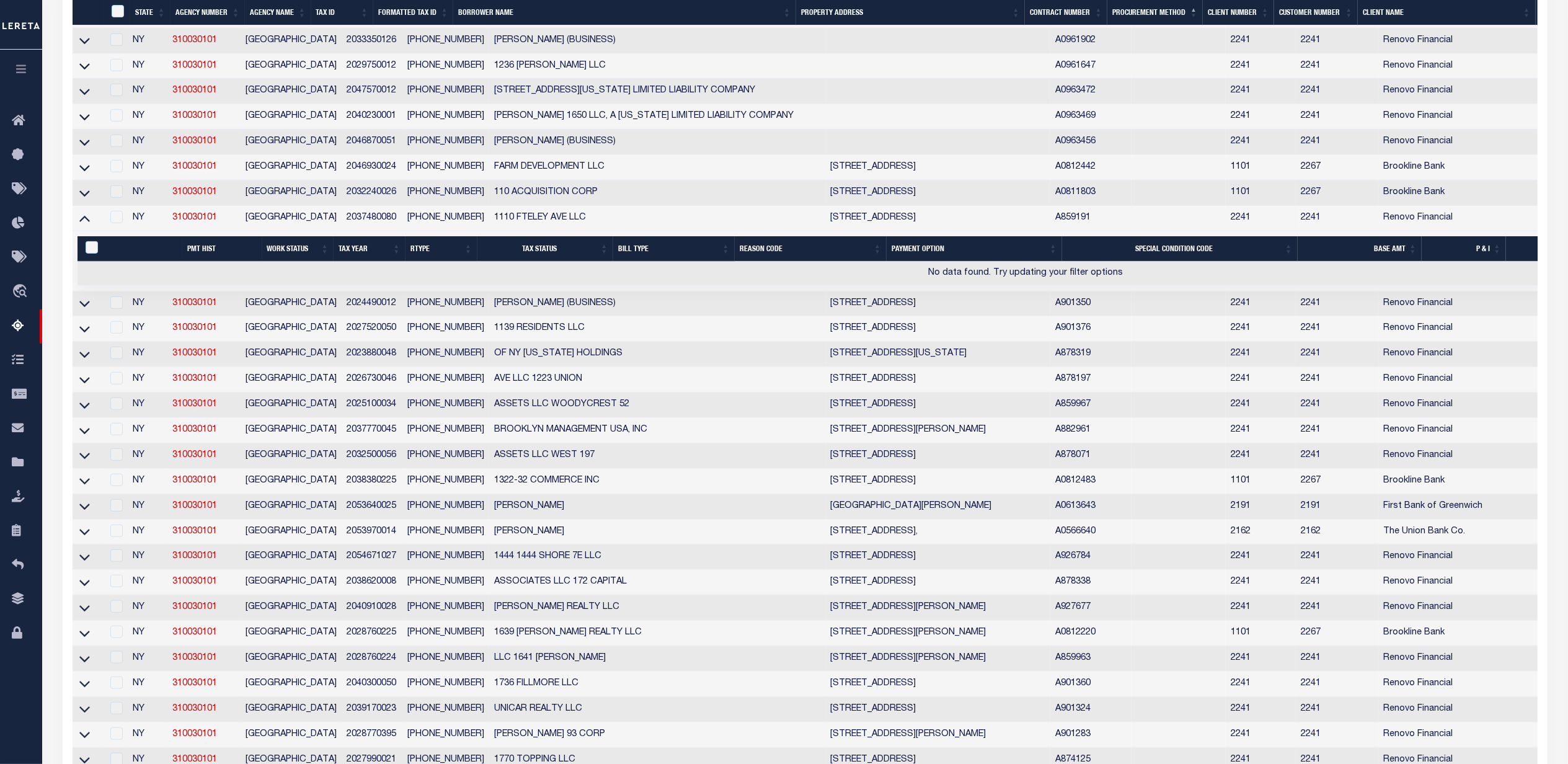
drag, startPoint x: 1077, startPoint y: 236, endPoint x: 985, endPoint y: 236, distance: 92.0
click at [985, 231] on tr "NY 310030101 BRONX CITY 2037480080 2-03748-0080 1110 FTELEY AVE LLC 1110 FTELEY…" at bounding box center [1025, 218] width 1906 height 25
copy tr "A859191"
drag, startPoint x: 375, startPoint y: 240, endPoint x: 437, endPoint y: 240, distance: 62.0
click at [437, 231] on td "2-03748-0080" at bounding box center [446, 218] width 87 height 25
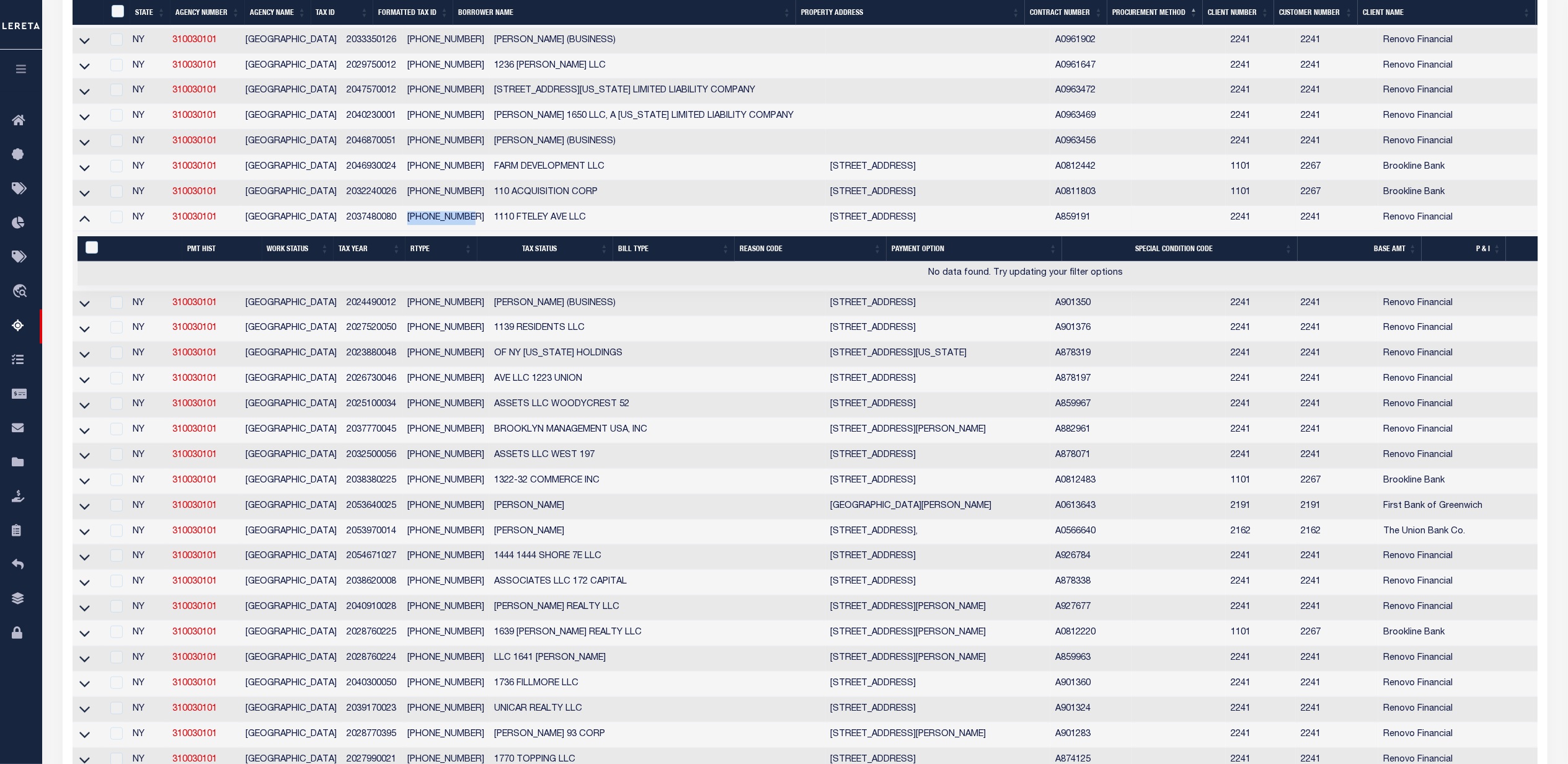
copy td "2-03748-0080"
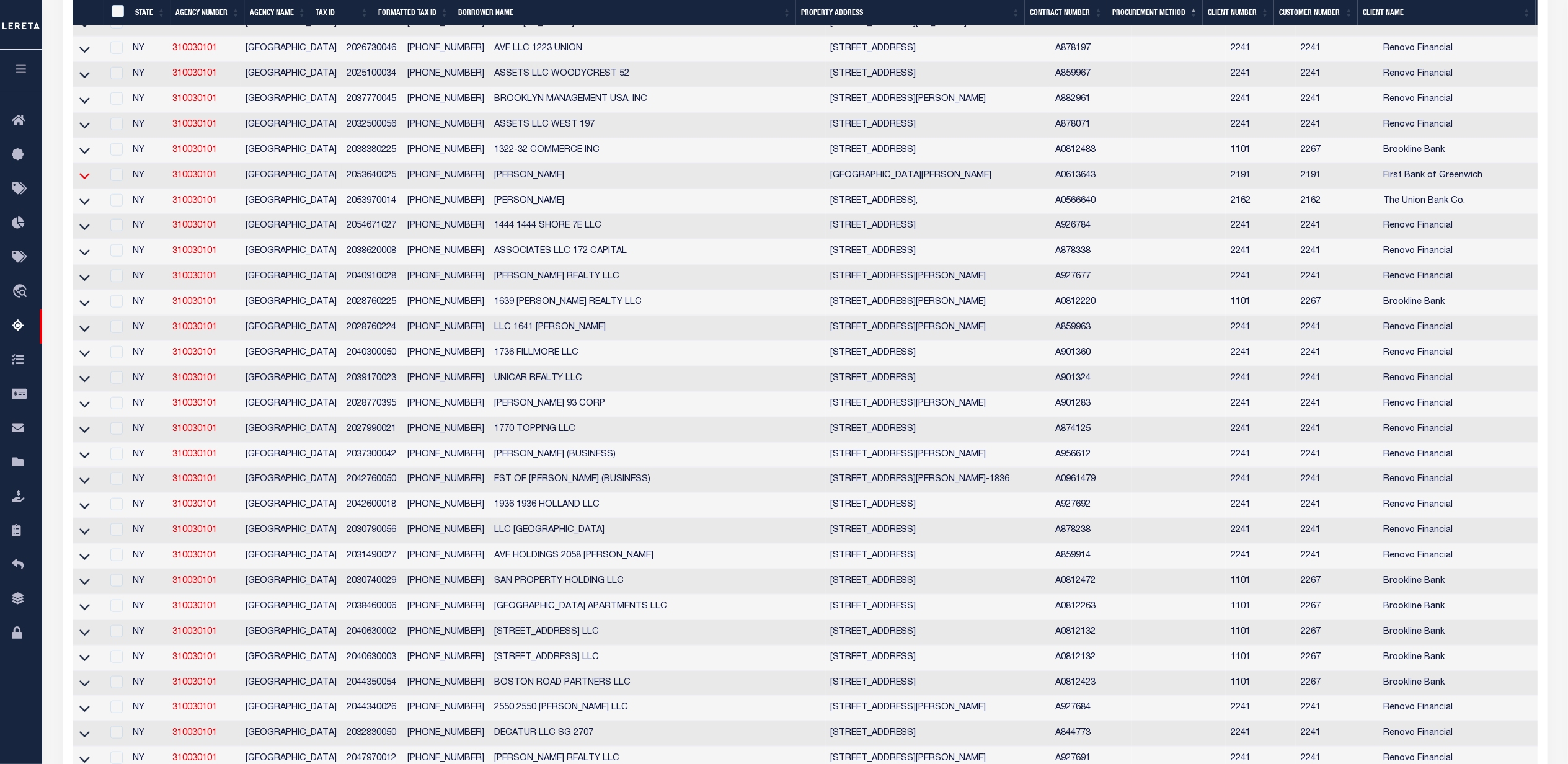
click at [84, 183] on icon at bounding box center [84, 176] width 10 height 13
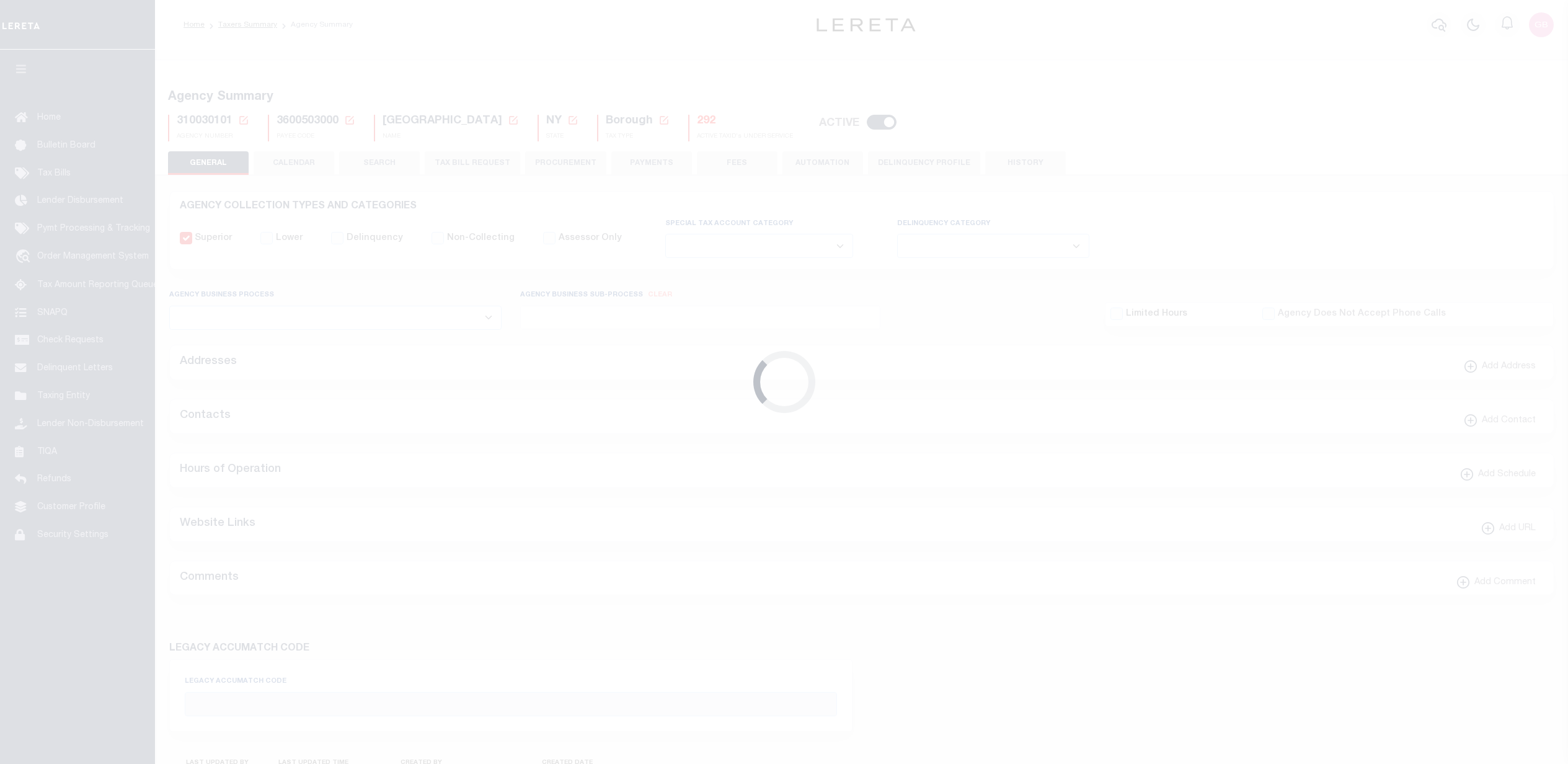
select select
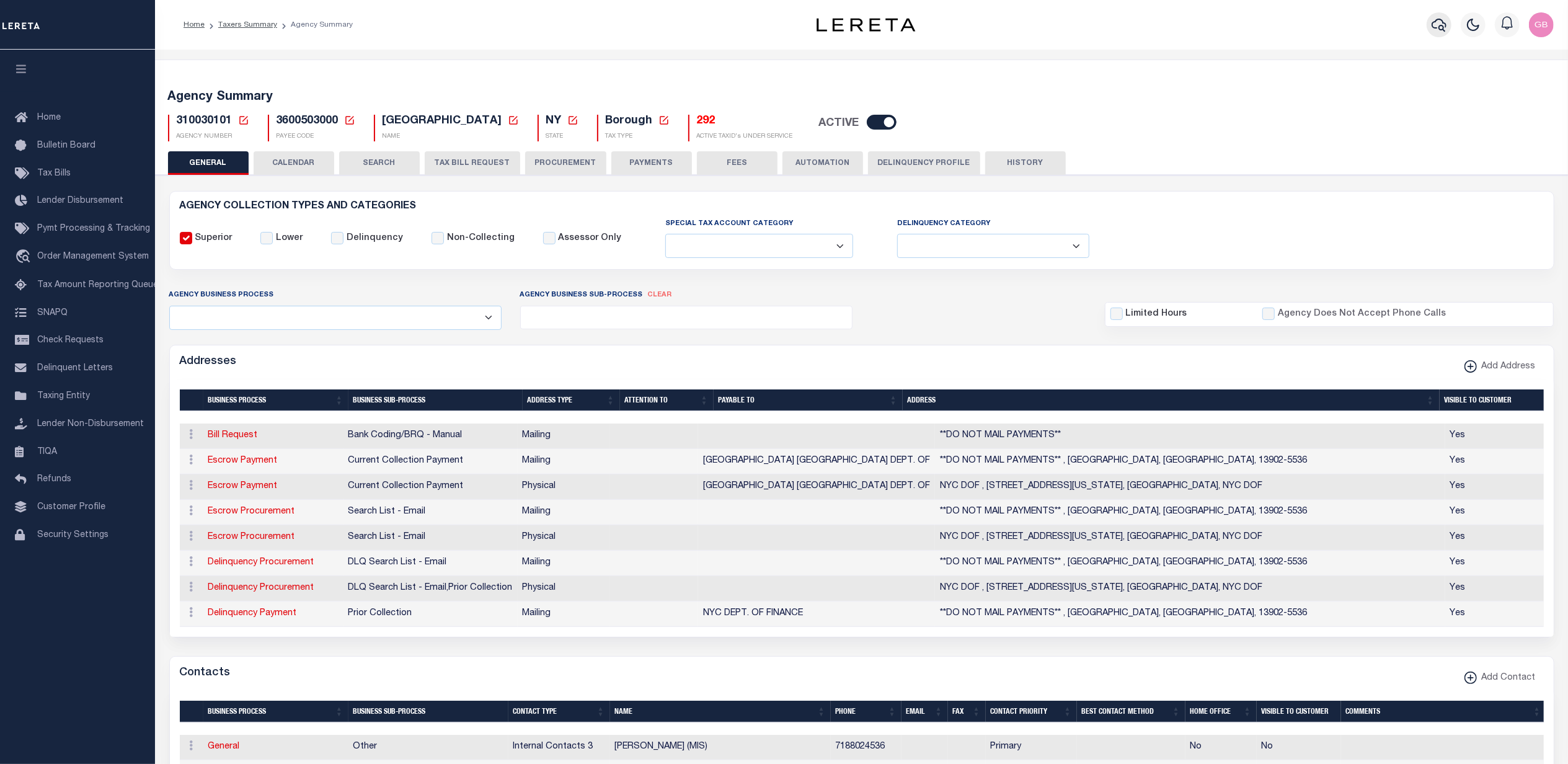
click at [1436, 23] on icon "button" at bounding box center [1438, 24] width 15 height 15
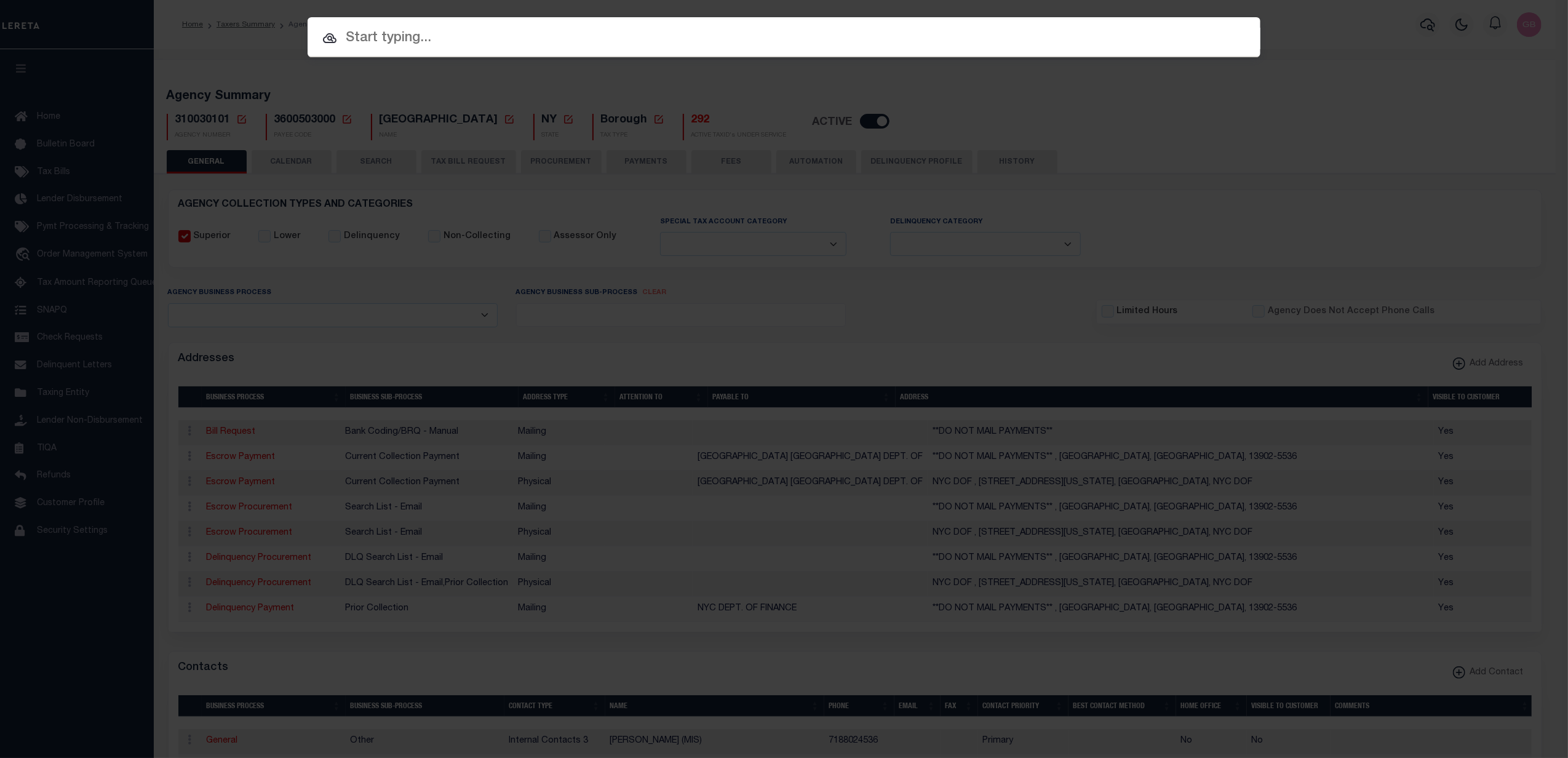
paste input "2-03748-0080"
type input "2-03748-0080"
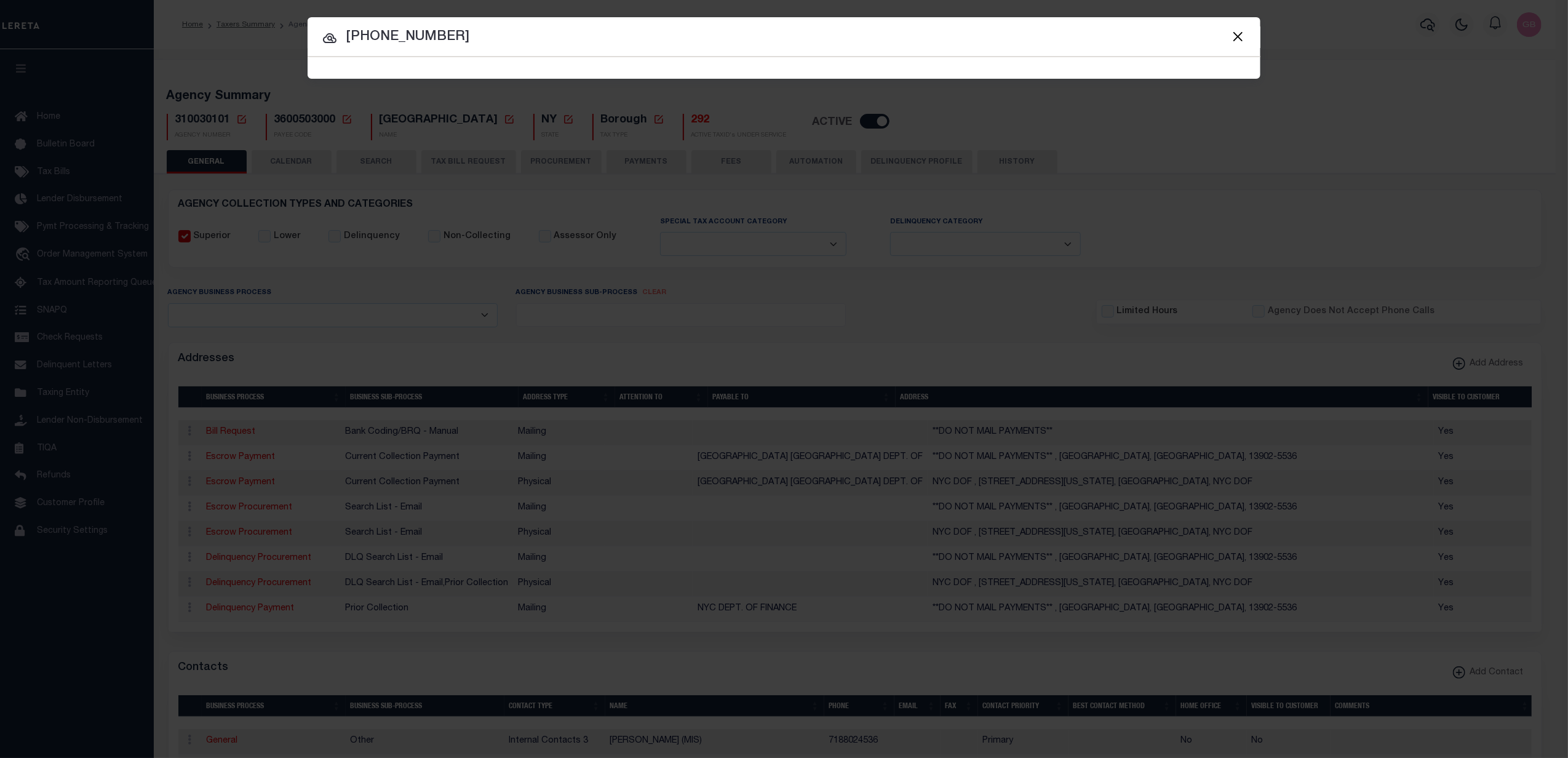
click at [449, 47] on input "2-03748-0080" at bounding box center [784, 37] width 953 height 22
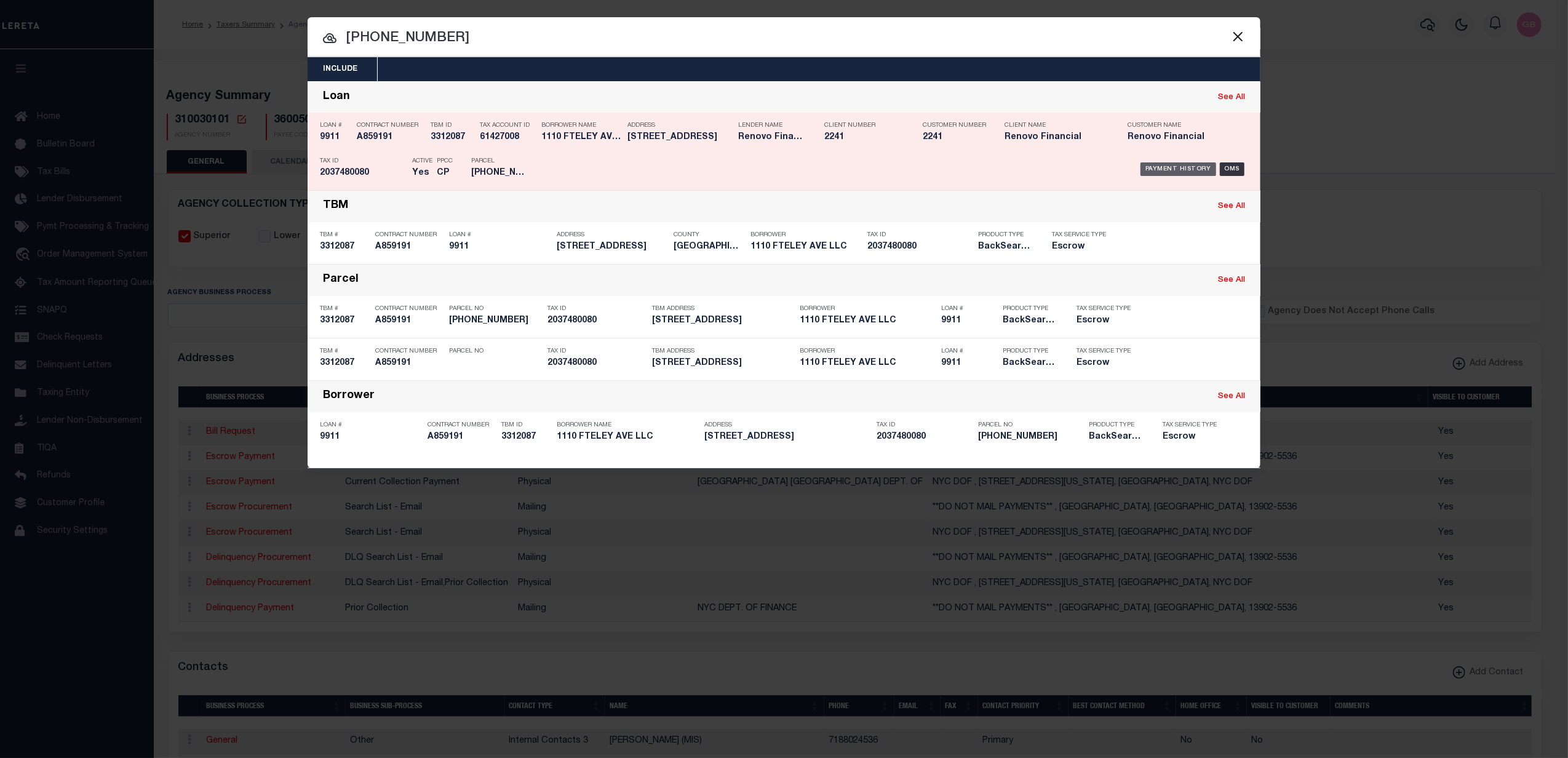
click at [1181, 167] on div "Payment History" at bounding box center [1179, 169] width 76 height 14
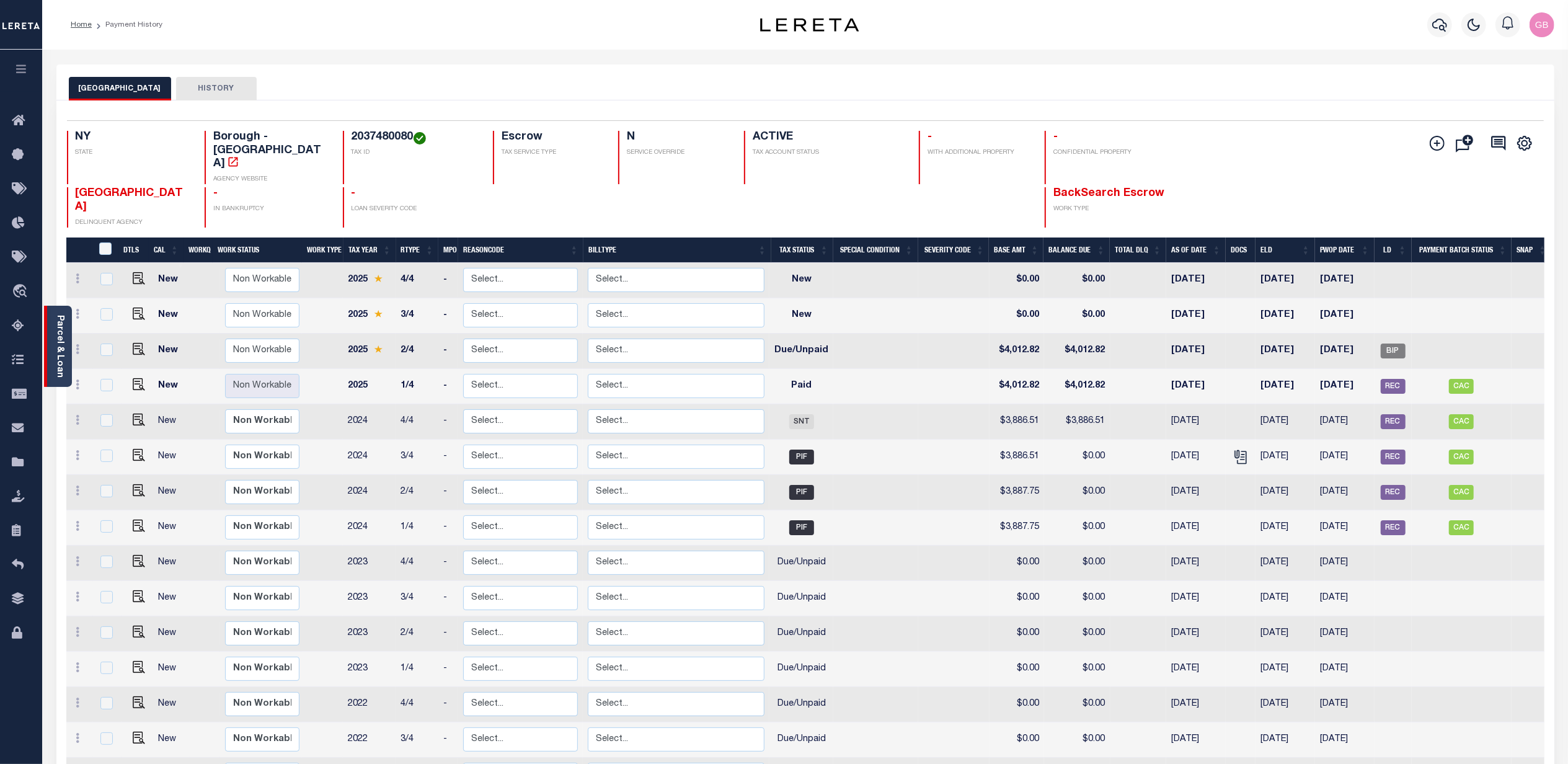
click at [55, 335] on link "Parcel & Loan" at bounding box center [59, 346] width 9 height 63
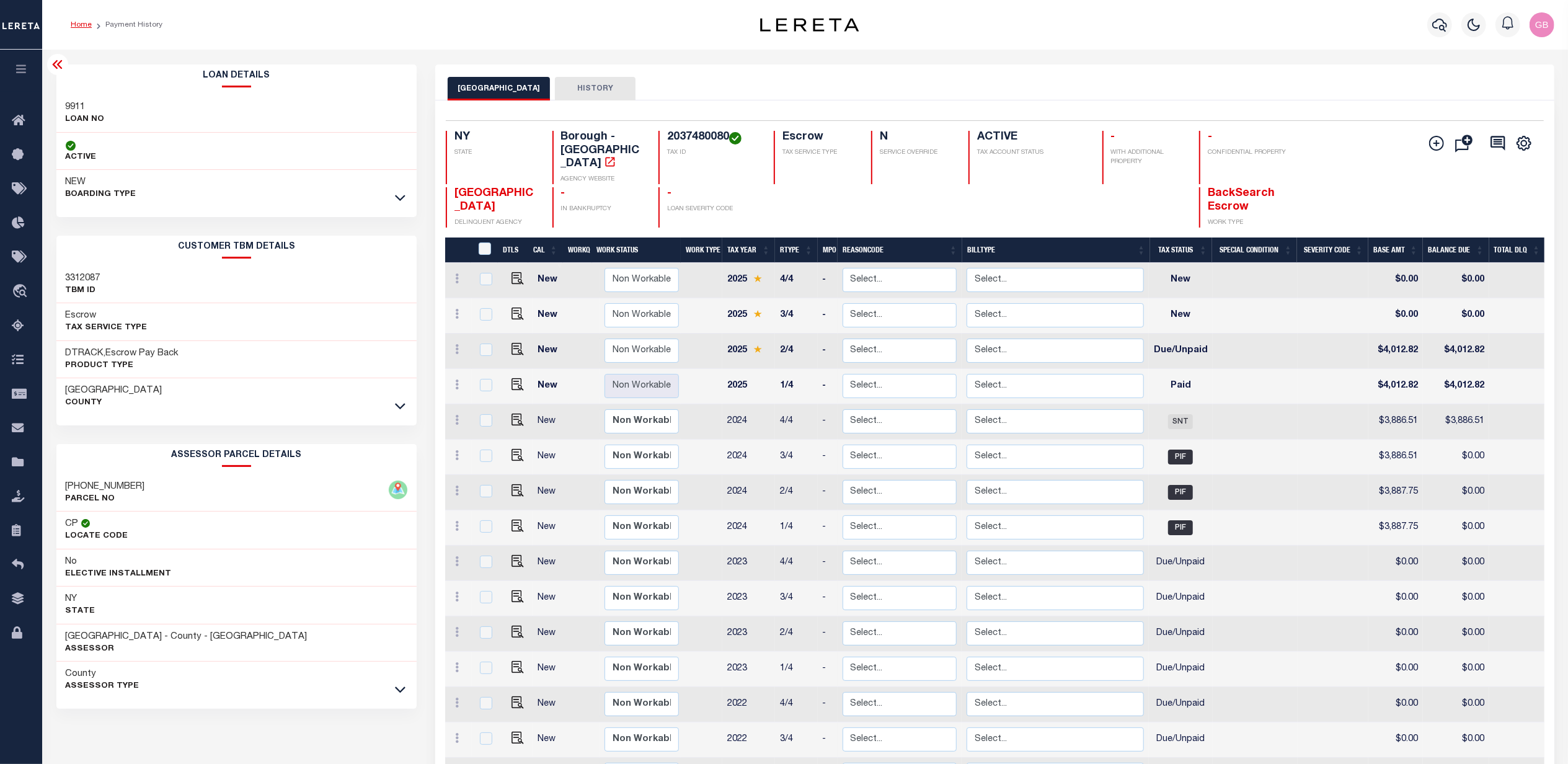
click at [82, 29] on link "Home" at bounding box center [81, 24] width 21 height 8
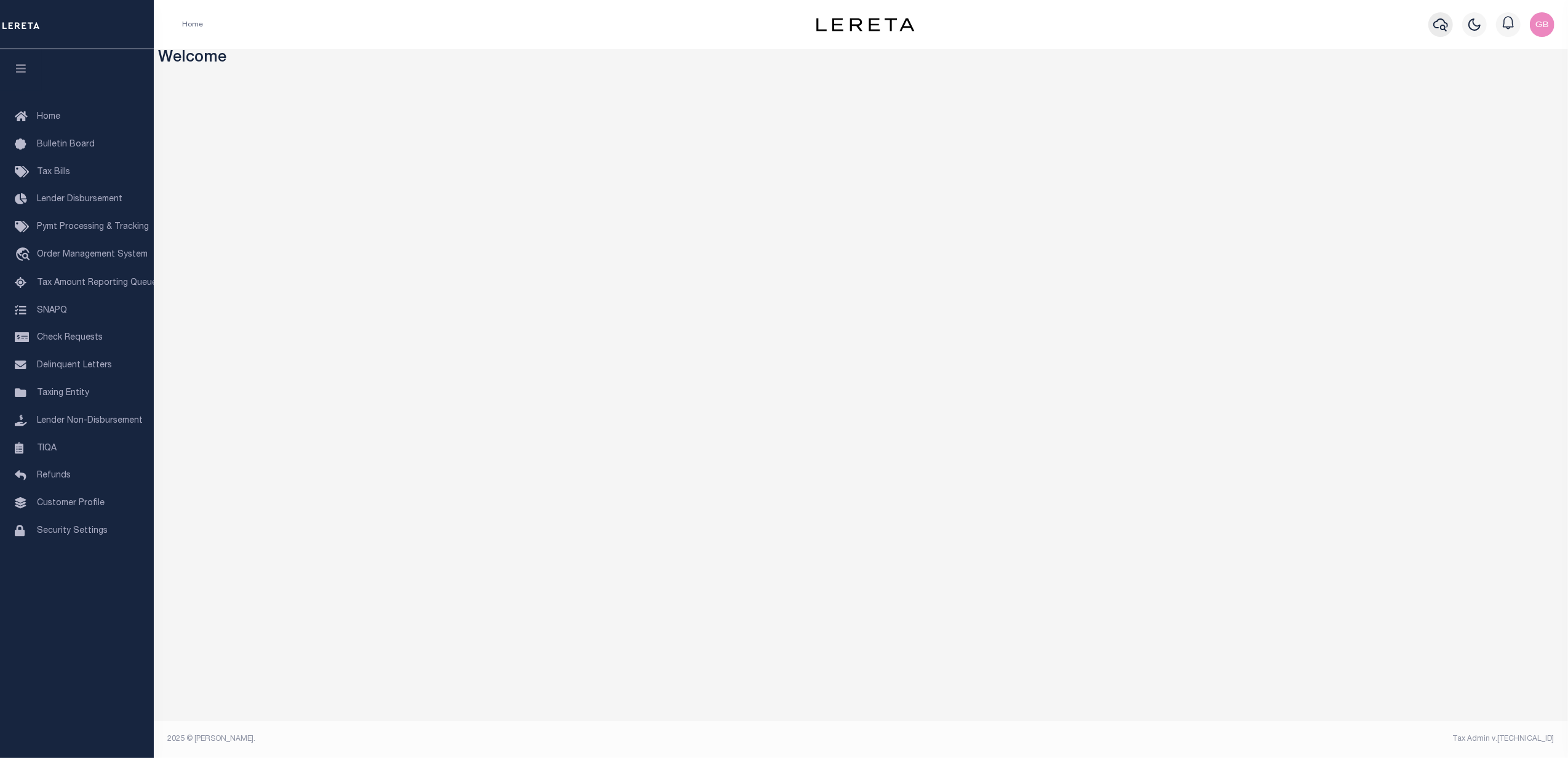
click at [1439, 25] on icon "button" at bounding box center [1440, 24] width 15 height 15
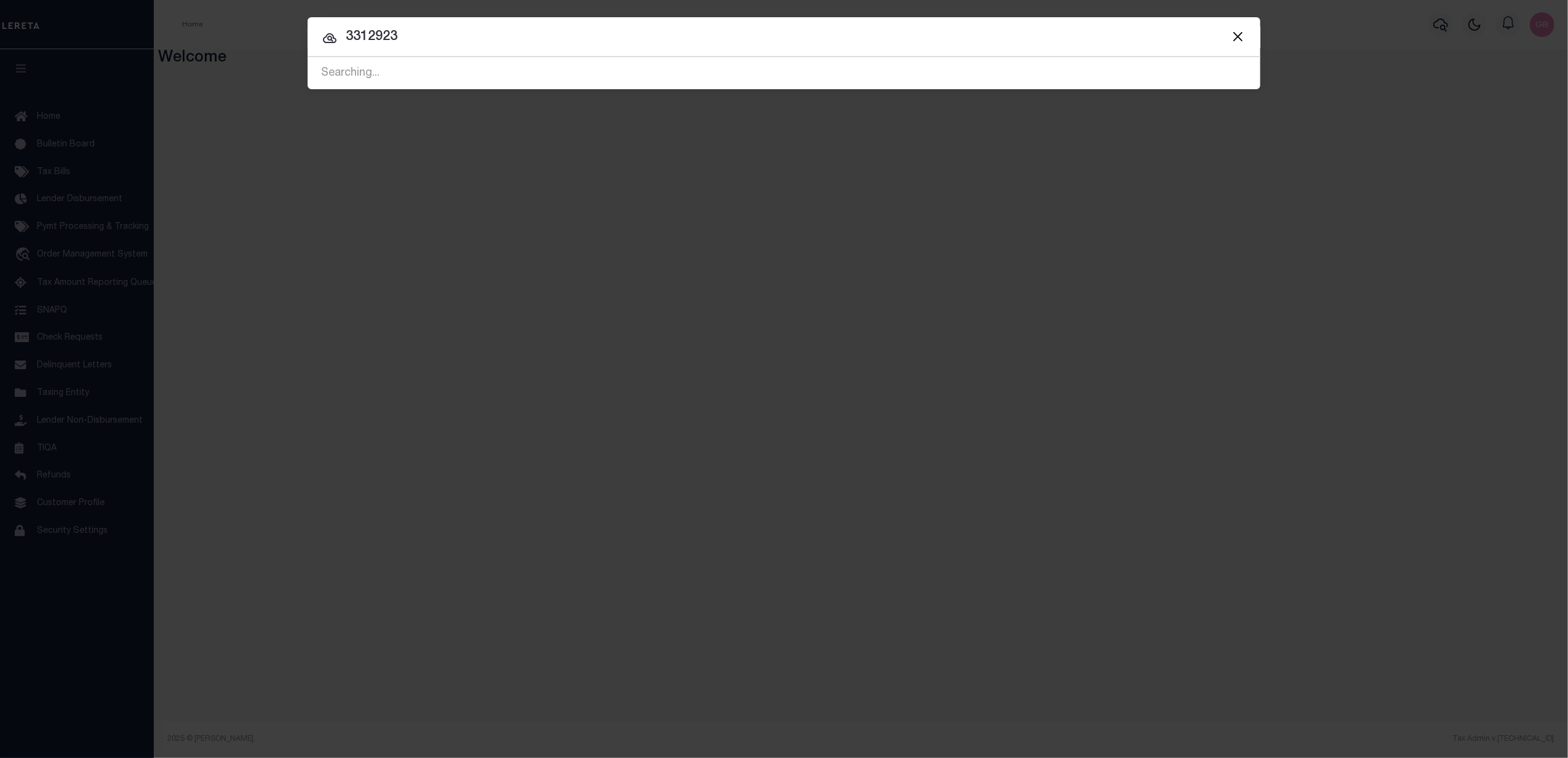
type input "3312923"
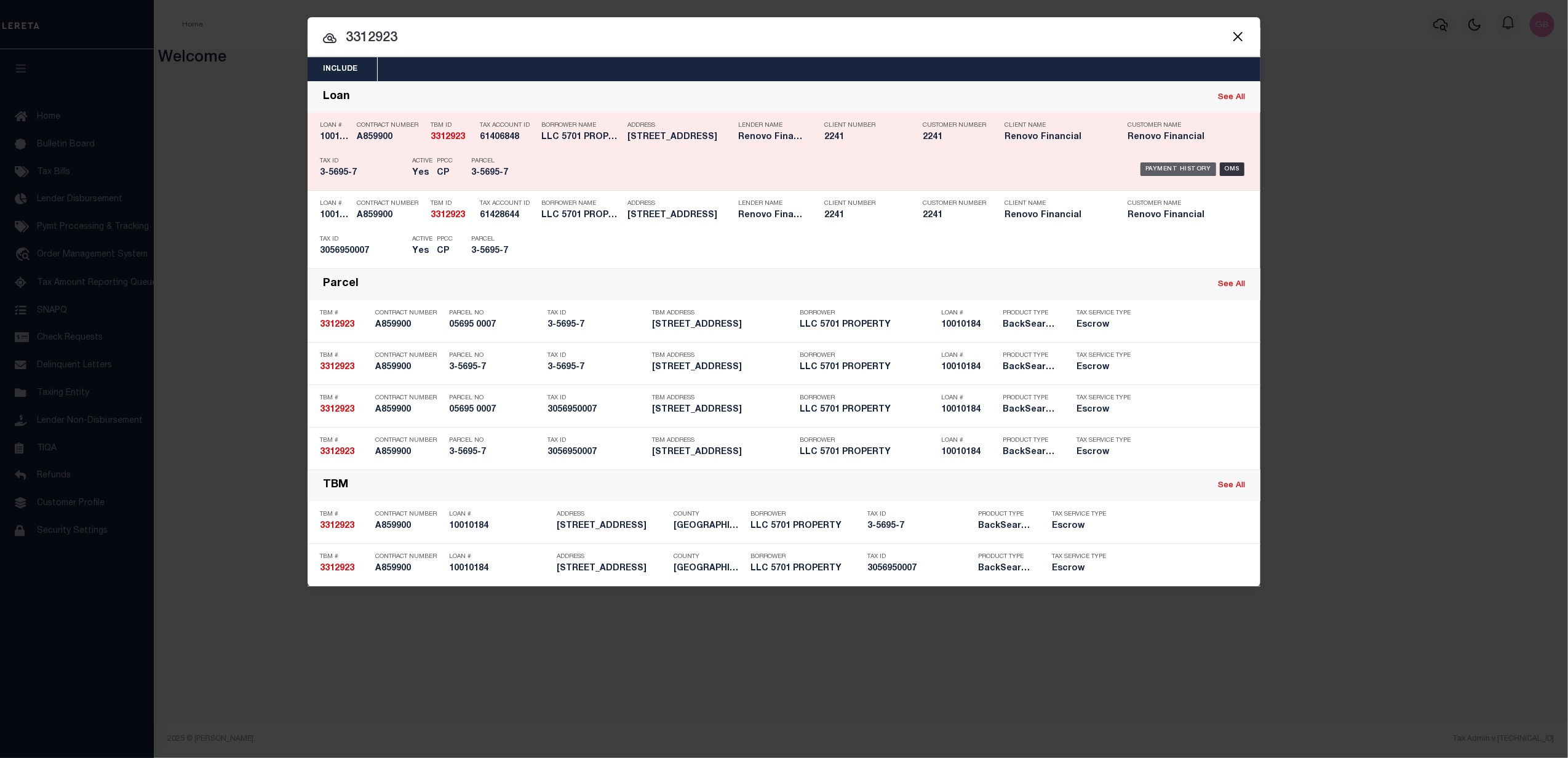
click at [1202, 162] on div "Payment History" at bounding box center [1179, 169] width 76 height 14
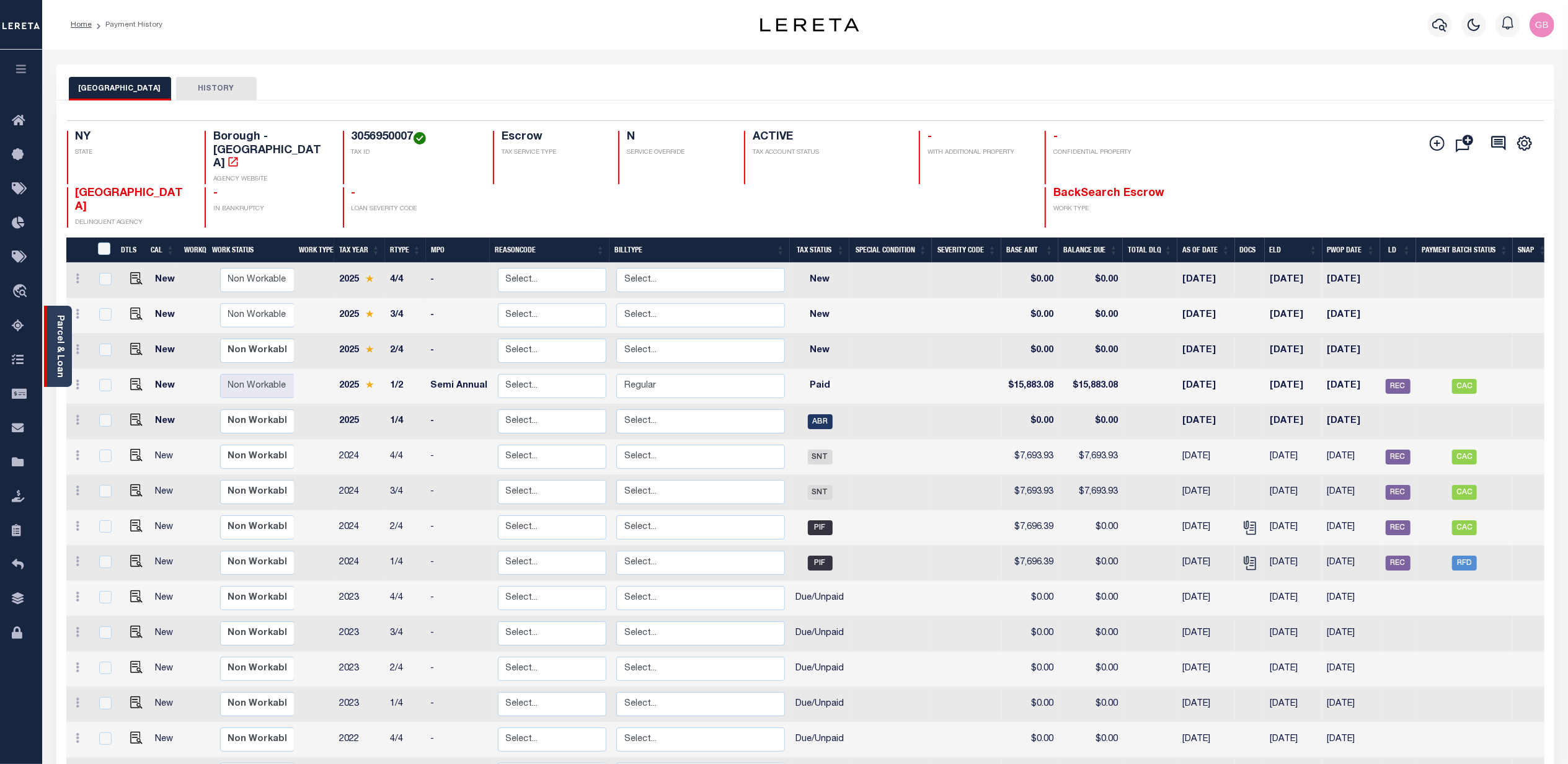
click at [55, 364] on link "Parcel & Loan" at bounding box center [59, 346] width 9 height 63
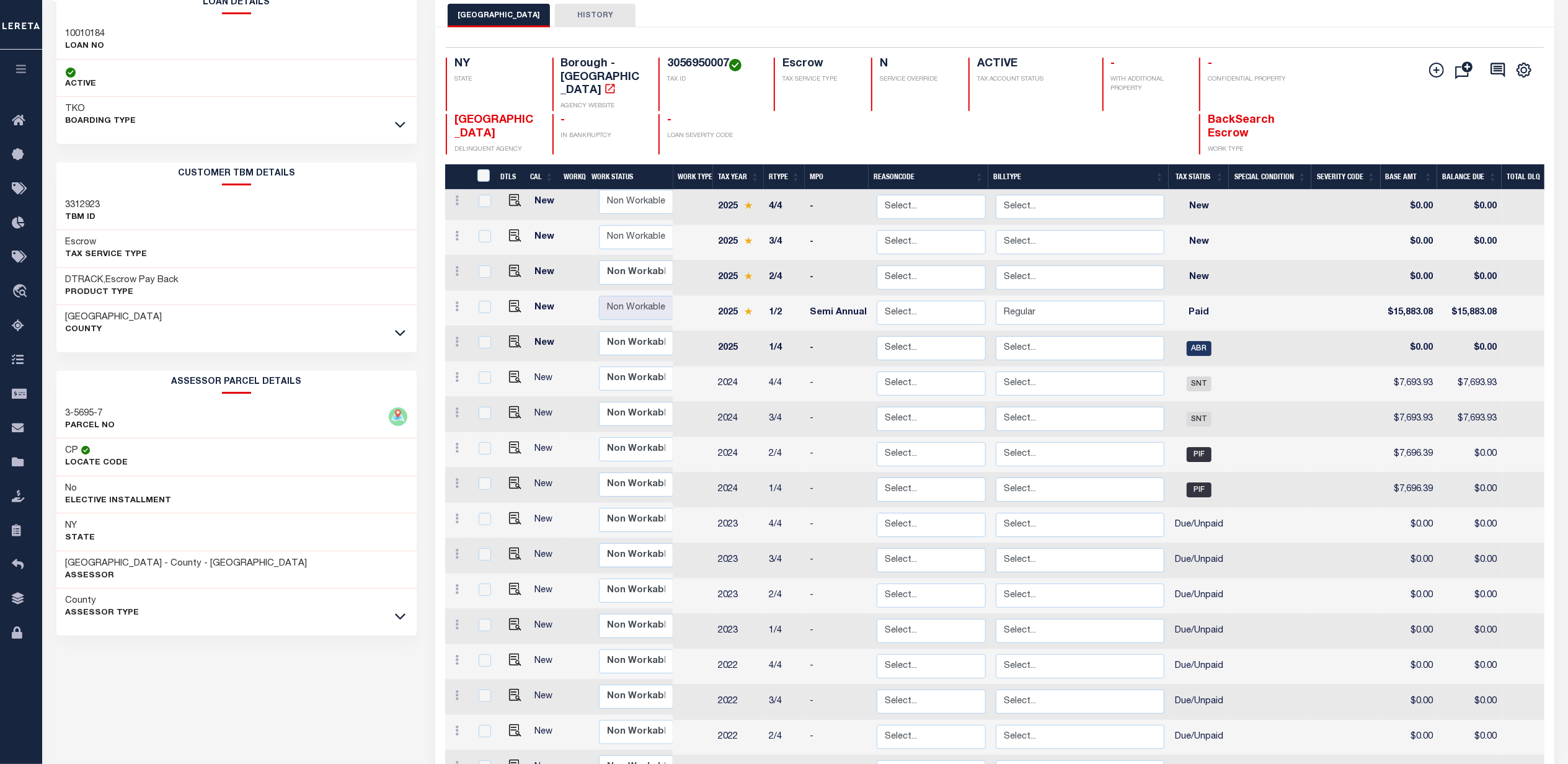
scroll to position [229, 0]
